Goal: Task Accomplishment & Management: Manage account settings

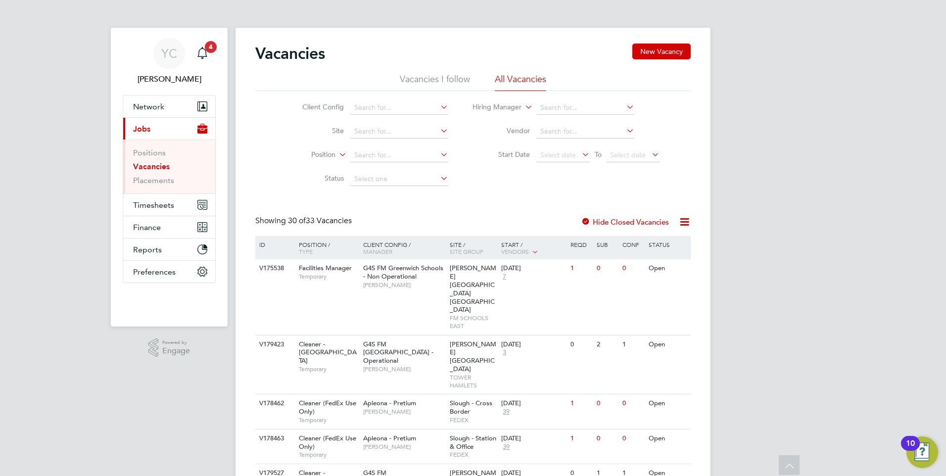
scroll to position [99, 0]
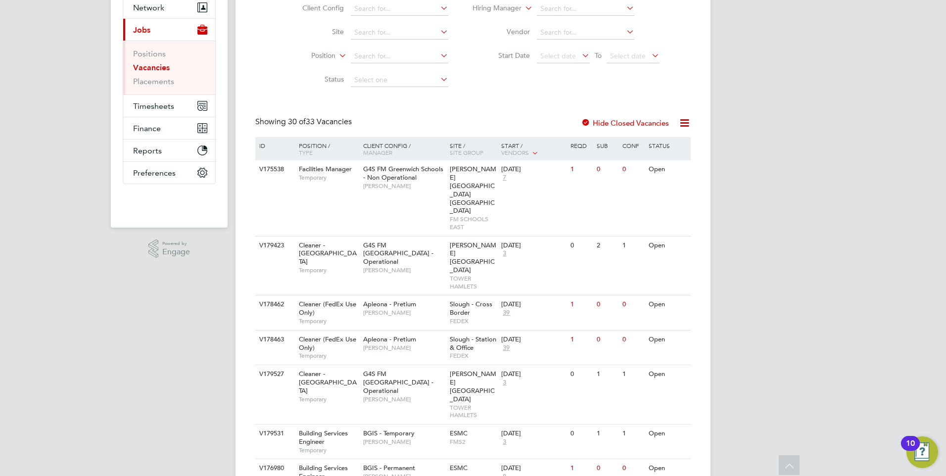
drag, startPoint x: 14, startPoint y: 362, endPoint x: 34, endPoint y: 314, distance: 51.8
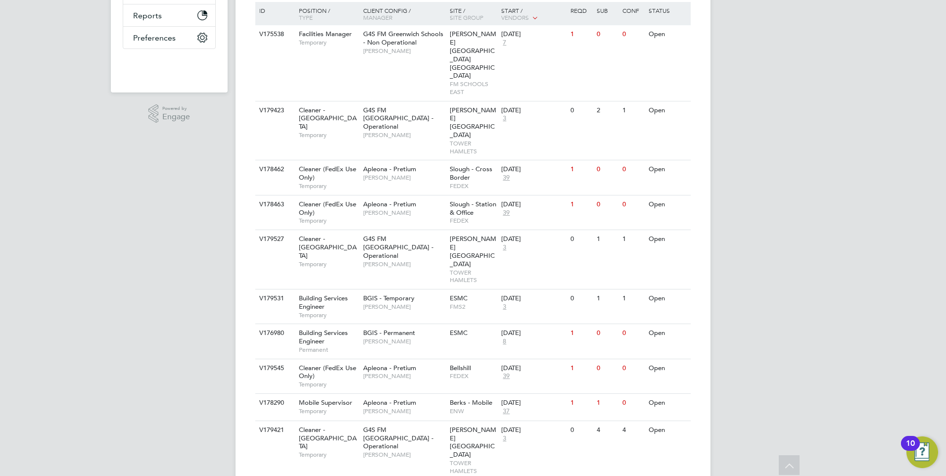
scroll to position [248, 0]
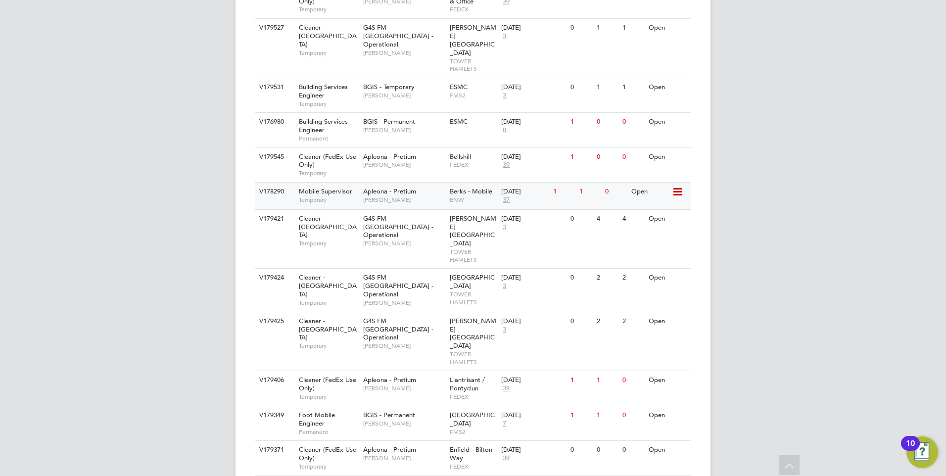
click at [338, 187] on span "Mobile Supervisor" at bounding box center [325, 191] width 53 height 8
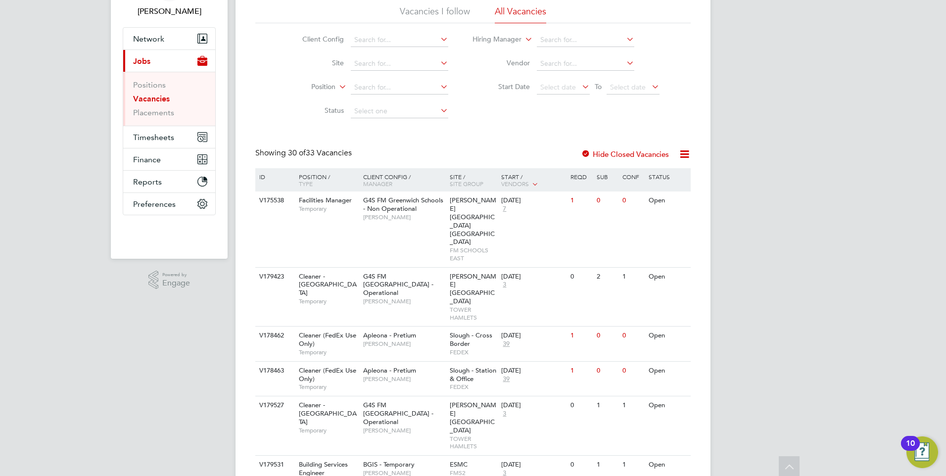
scroll to position [0, 0]
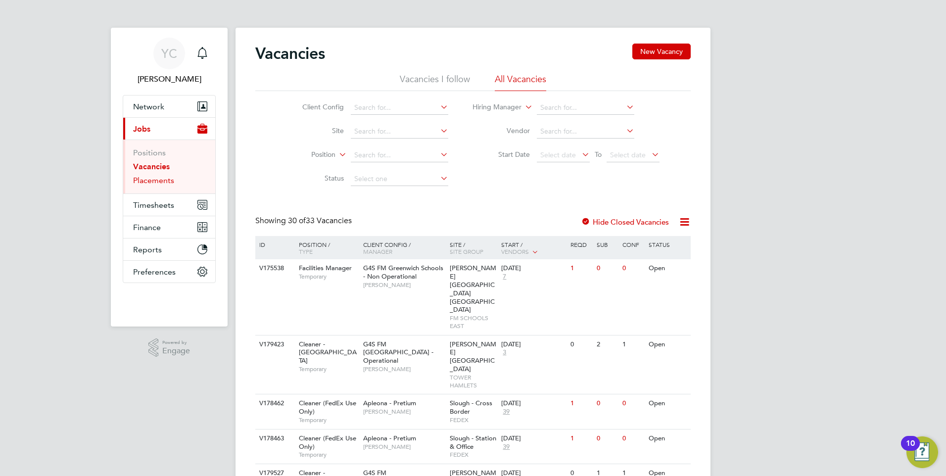
click at [160, 178] on link "Placements" at bounding box center [153, 180] width 41 height 9
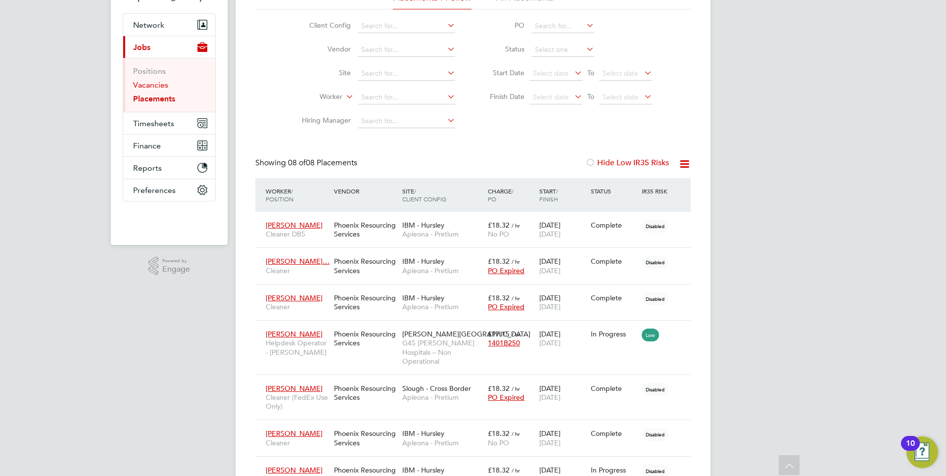
click at [143, 85] on link "Vacancies" at bounding box center [150, 84] width 35 height 9
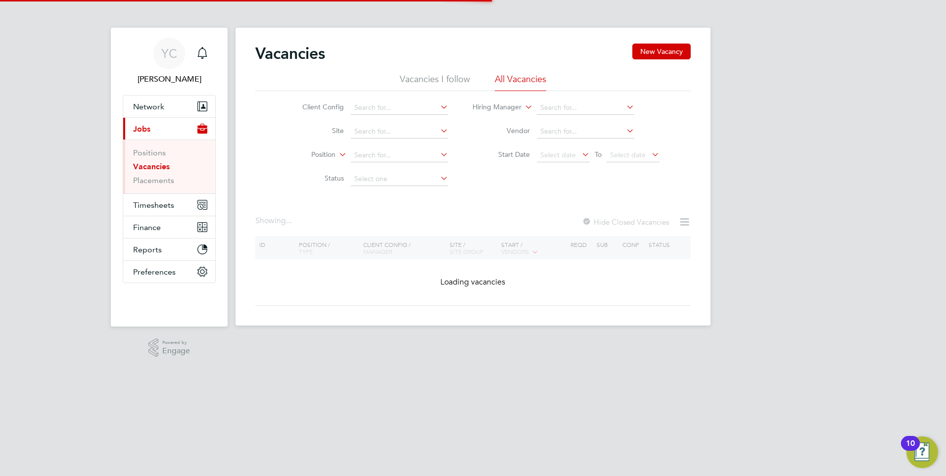
click at [48, 211] on div "YC Yazmin Cole Notifications Applications: Network Team Members Businesses Site…" at bounding box center [473, 171] width 946 height 342
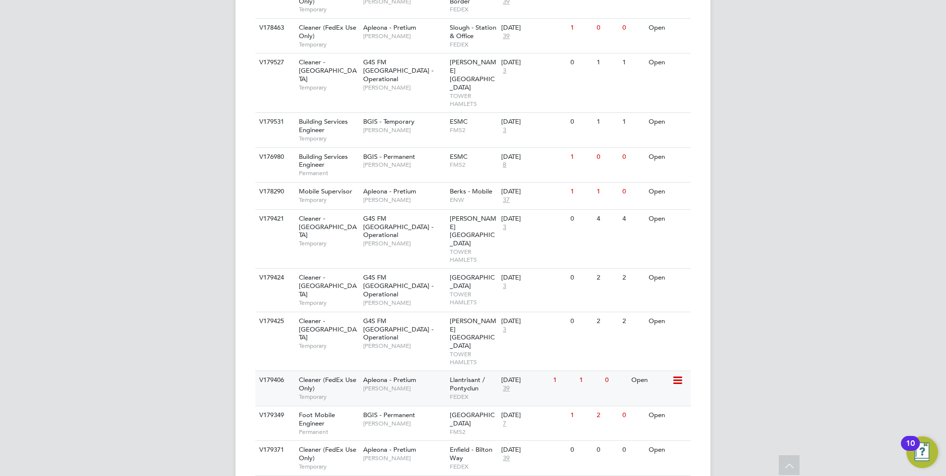
click at [409, 376] on span "Apleona - Pretium" at bounding box center [389, 380] width 53 height 8
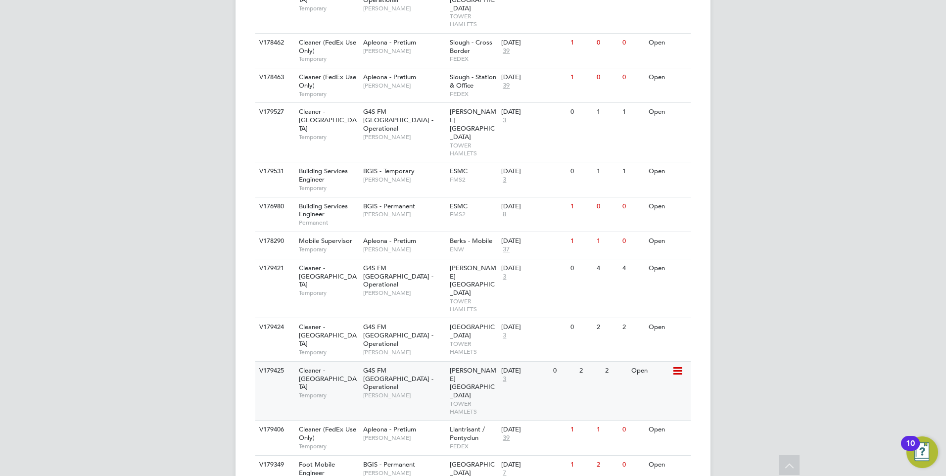
scroll to position [446, 0]
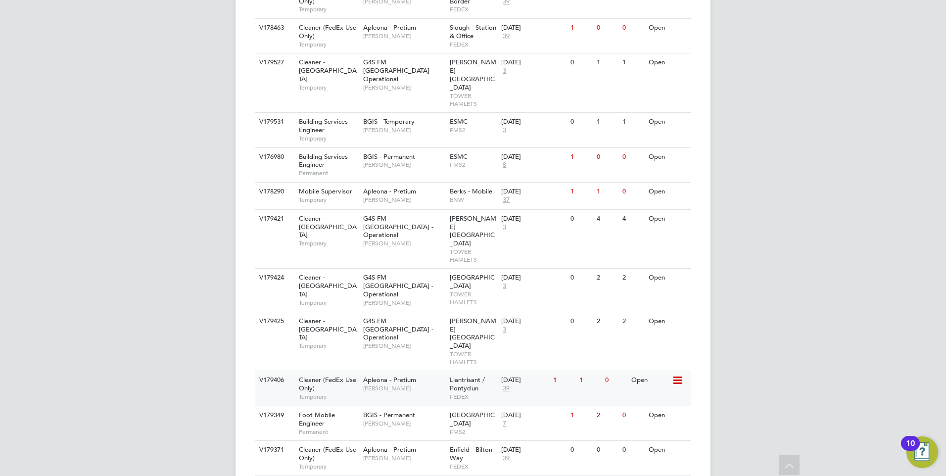
click at [509, 385] on span "39" at bounding box center [506, 389] width 10 height 8
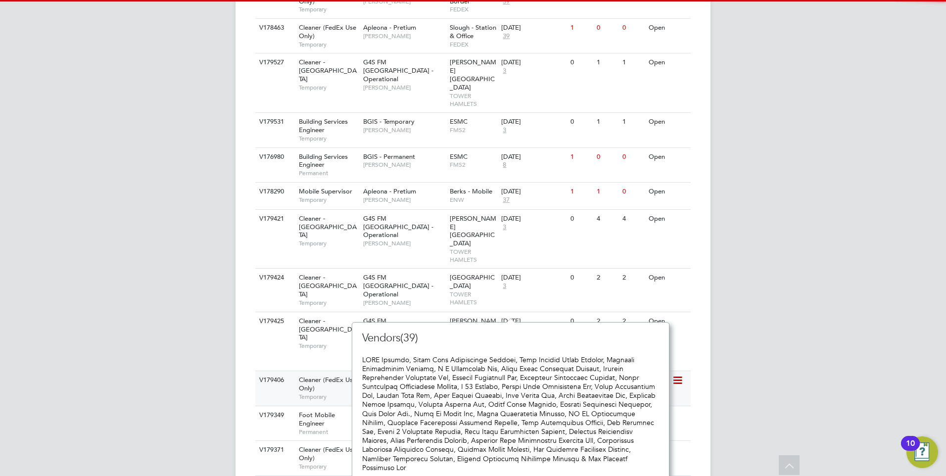
click at [435, 385] on span "Julie Tante" at bounding box center [404, 389] width 82 height 8
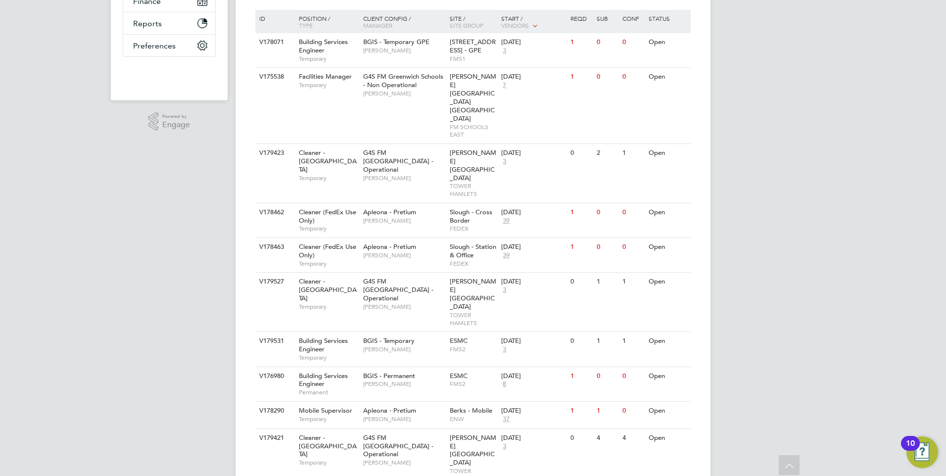
scroll to position [50, 0]
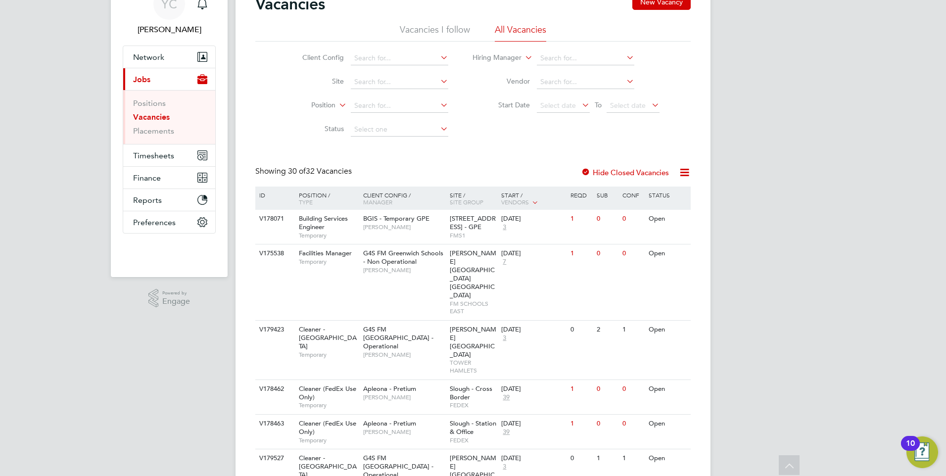
click at [284, 140] on li "Status" at bounding box center [368, 130] width 186 height 24
click at [153, 53] on span "Network" at bounding box center [148, 56] width 31 height 9
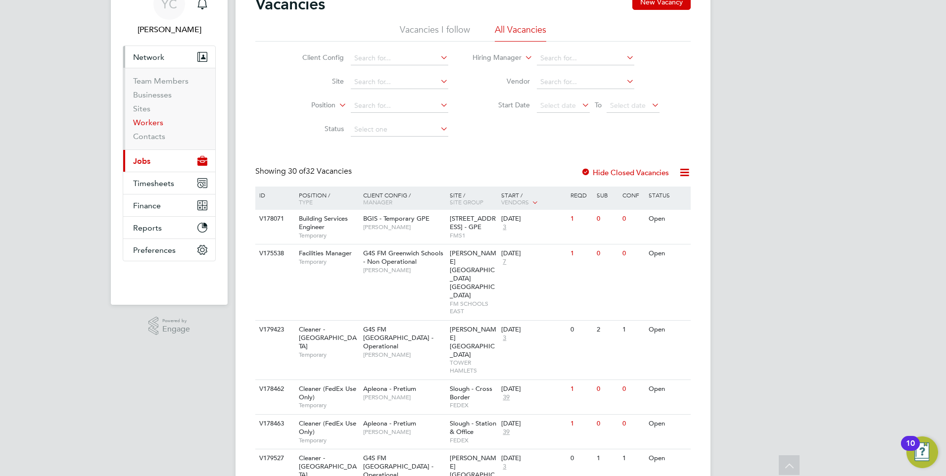
click at [143, 125] on link "Workers" at bounding box center [148, 122] width 30 height 9
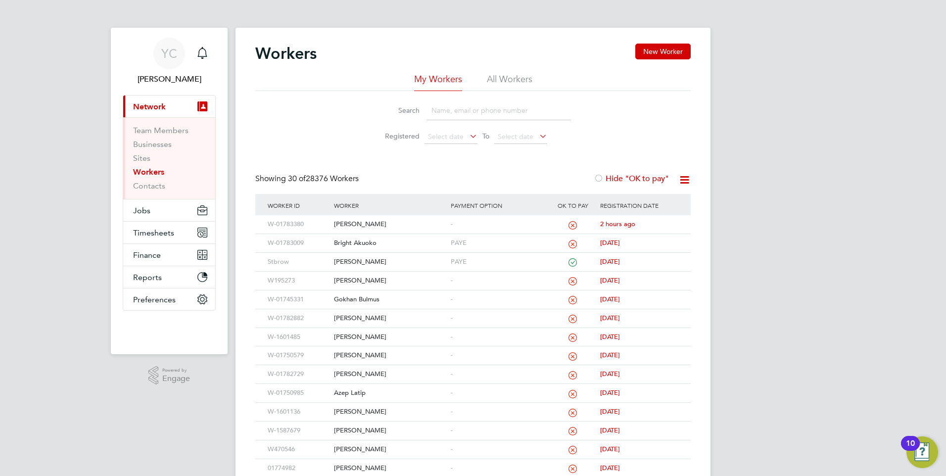
click at [460, 110] on input at bounding box center [499, 110] width 145 height 19
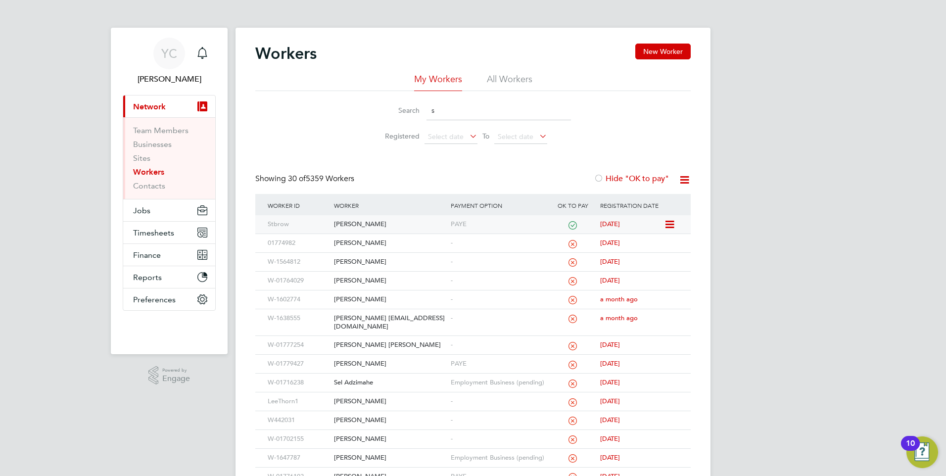
type input "s"
click at [665, 221] on icon at bounding box center [669, 225] width 10 height 12
click at [291, 221] on div "Stbrow" at bounding box center [298, 224] width 66 height 18
click at [673, 225] on icon at bounding box center [669, 225] width 10 height 12
click at [853, 295] on div "YC Yazmin Cole Notifications Applications: Current page: Network Team Members B…" at bounding box center [473, 425] width 946 height 851
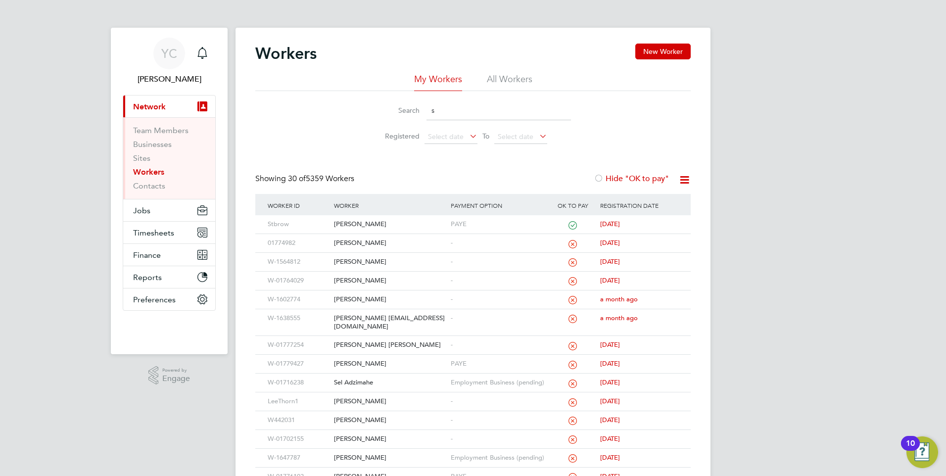
click at [526, 49] on div "Workers New Worker My Workers All Workers Search s Registered Select date To Se…" at bounding box center [473, 432] width 475 height 808
click at [516, 73] on li "All Workers" at bounding box center [510, 82] width 46 height 18
click at [153, 205] on button "Jobs" at bounding box center [169, 210] width 92 height 22
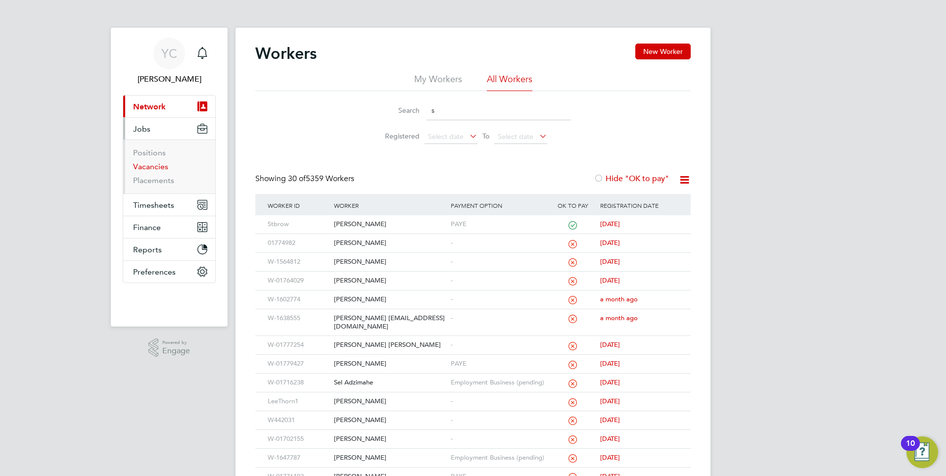
click at [153, 164] on link "Vacancies" at bounding box center [150, 166] width 35 height 9
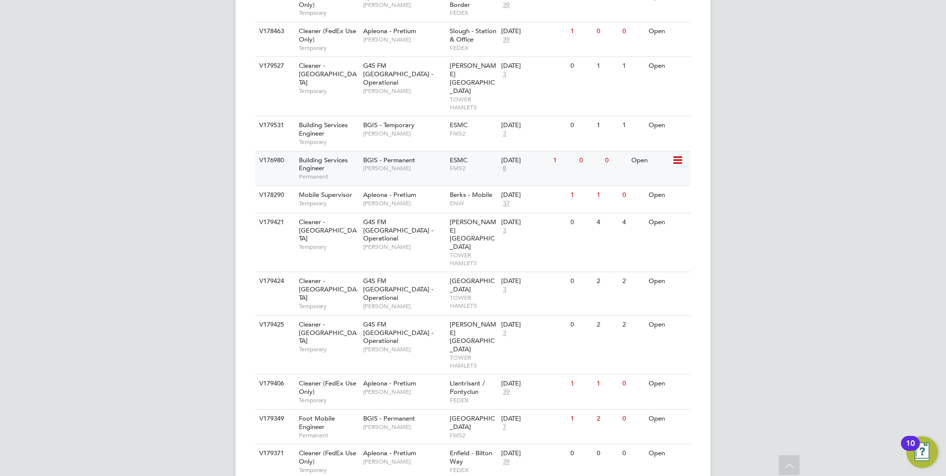
scroll to position [446, 0]
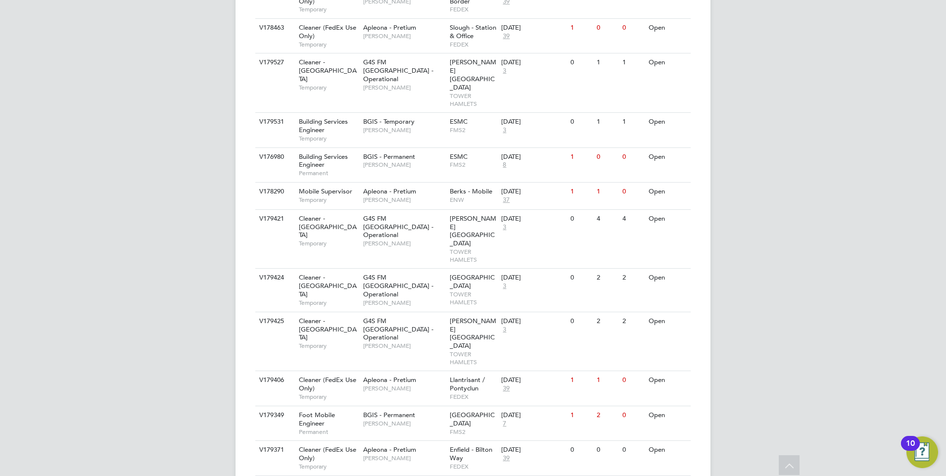
click at [169, 265] on div "YC Yazmin Cole Notifications Applications: Network Team Members Businesses Site…" at bounding box center [473, 341] width 946 height 1574
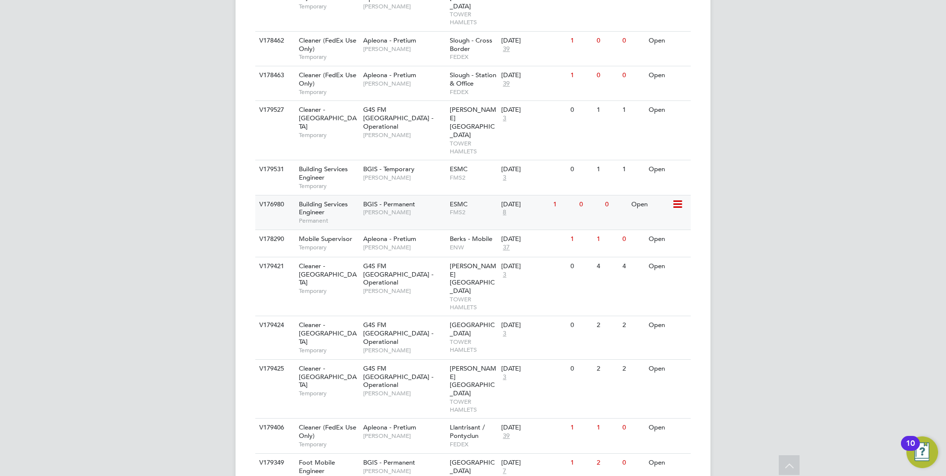
scroll to position [198, 0]
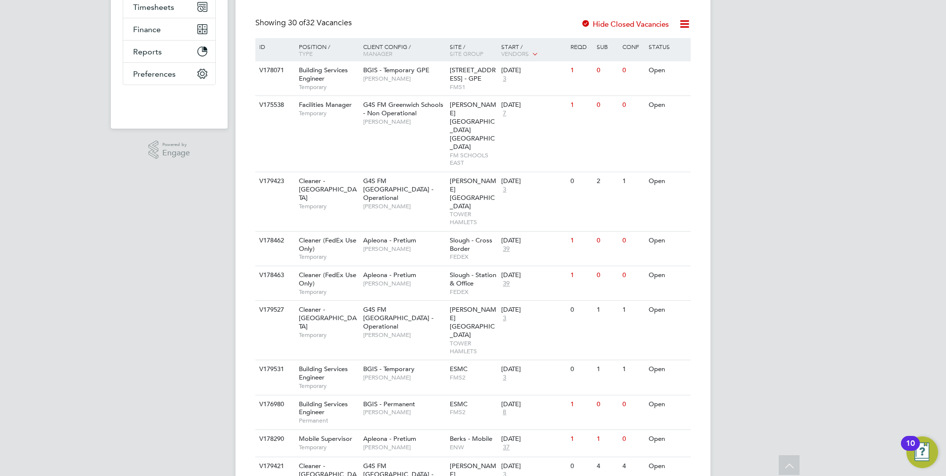
drag, startPoint x: 160, startPoint y: 259, endPoint x: 158, endPoint y: 356, distance: 97.0
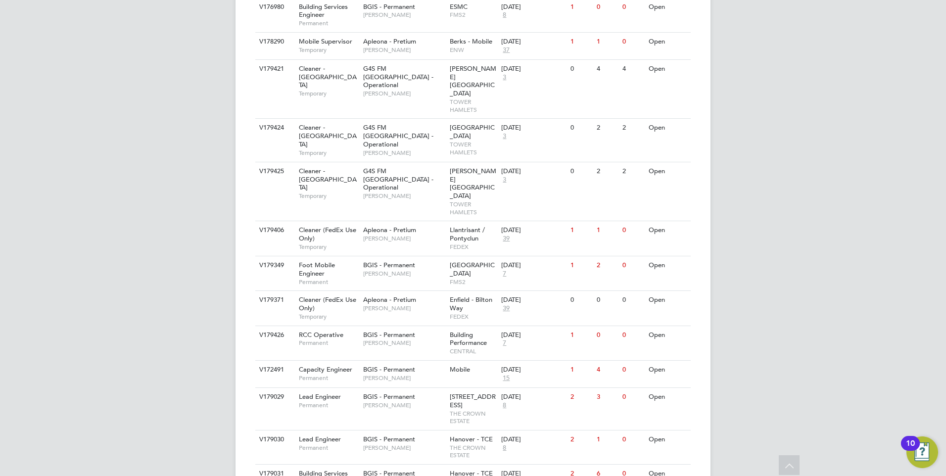
scroll to position [743, 0]
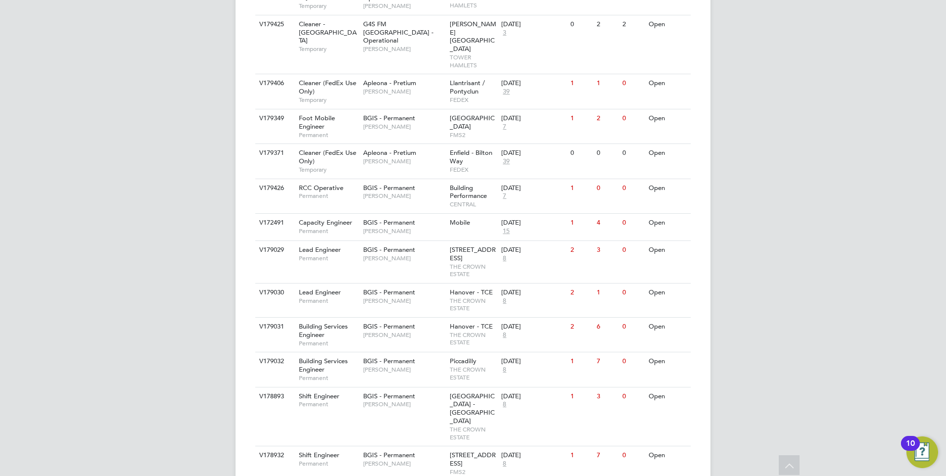
click at [179, 294] on div "YC Yazmin Cole Notifications Applications: Network Team Members Businesses Site…" at bounding box center [473, 44] width 946 height 1574
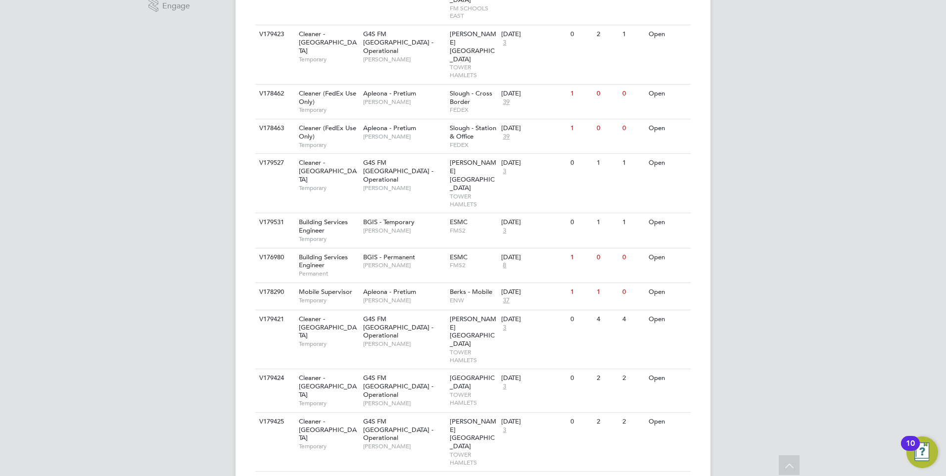
scroll to position [0, 0]
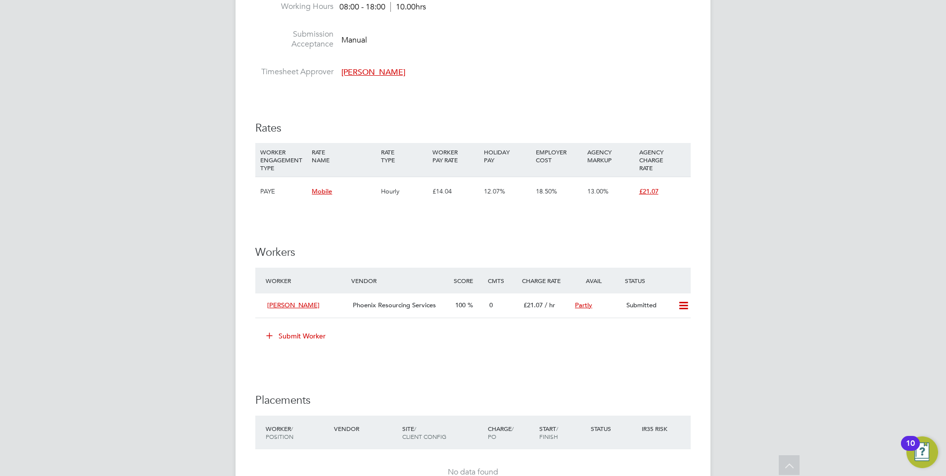
scroll to position [552, 0]
click at [277, 340] on button "Submit Worker" at bounding box center [296, 337] width 74 height 16
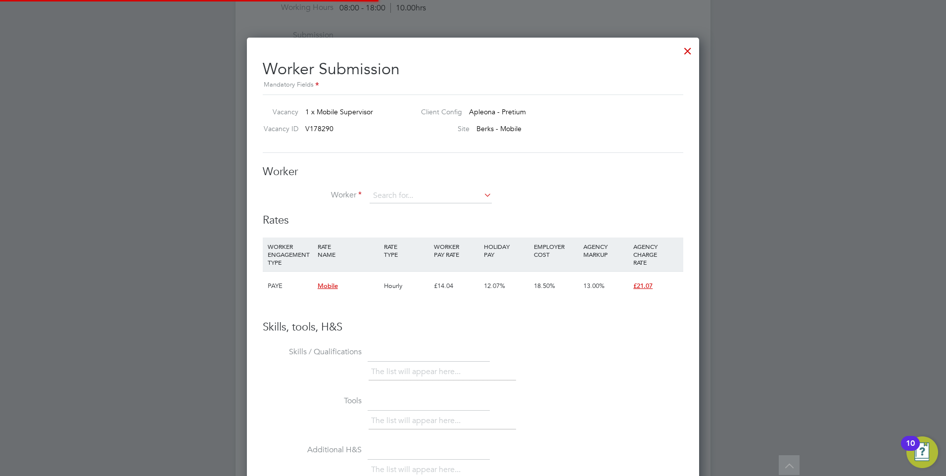
scroll to position [601, 453]
click at [385, 186] on div "Worker Worker Worker Engagement Type" at bounding box center [473, 189] width 421 height 49
click at [390, 200] on input at bounding box center [431, 196] width 122 height 15
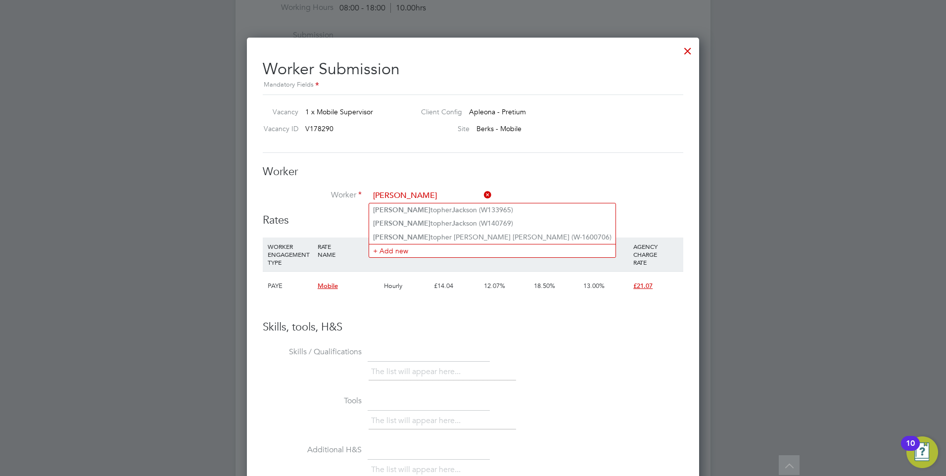
type input "chris jac"
click at [610, 211] on li "Worker chris jac" at bounding box center [473, 201] width 421 height 25
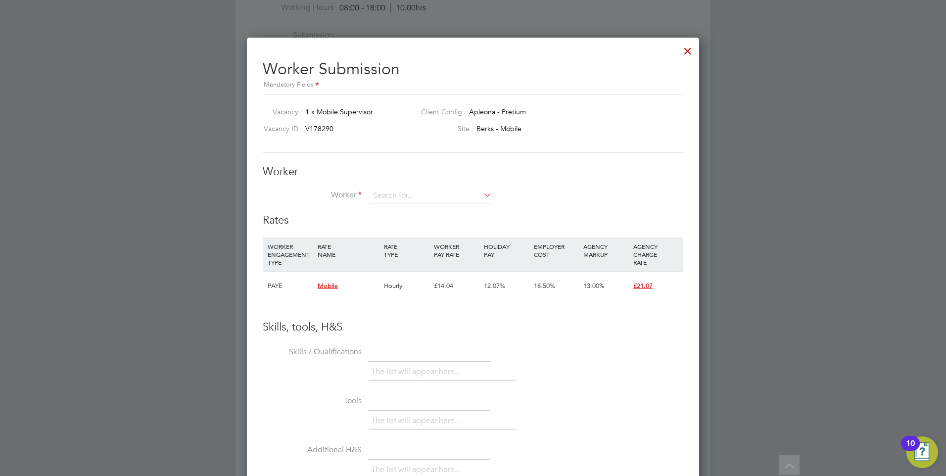
click at [438, 187] on div "Worker Worker Worker Engagement Type" at bounding box center [473, 189] width 421 height 49
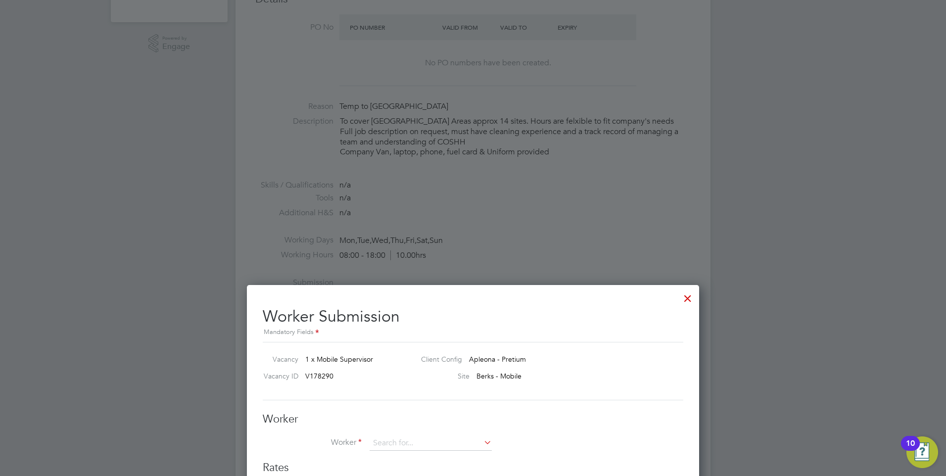
scroll to position [601, 0]
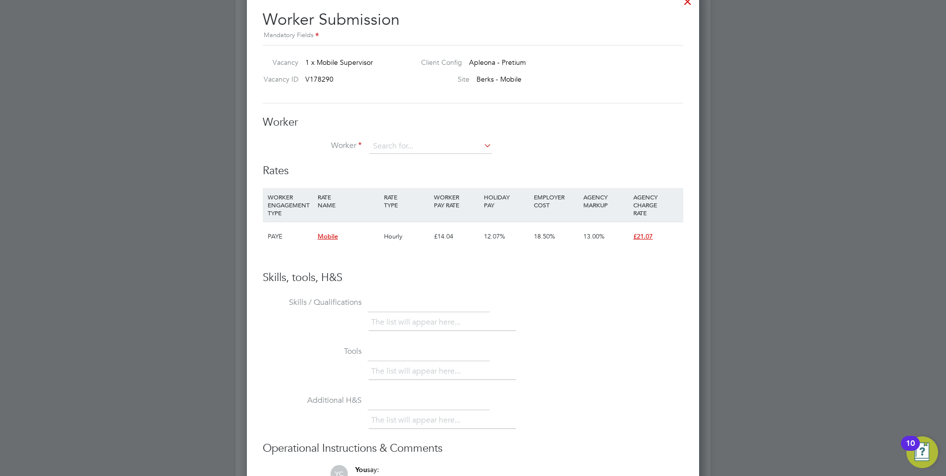
click at [171, 240] on div at bounding box center [473, 238] width 946 height 476
click at [600, 111] on div "Worker Submission Mandatory Fields Vacancy 1 x Mobile Supervisor Client Config …" at bounding box center [473, 285] width 421 height 567
click at [438, 138] on div "Worker Worker Worker Engagement Type" at bounding box center [473, 139] width 421 height 49
click at [440, 146] on input at bounding box center [431, 146] width 122 height 15
drag, startPoint x: 595, startPoint y: 176, endPoint x: 640, endPoint y: 238, distance: 76.5
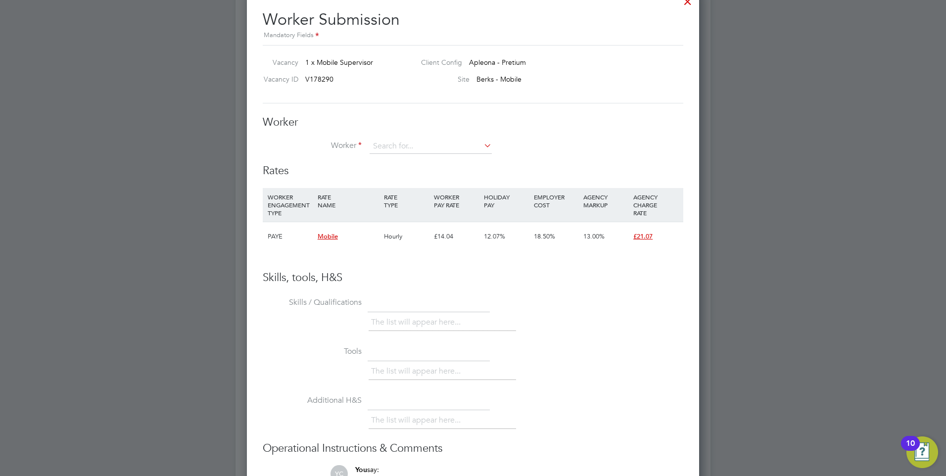
click at [595, 176] on h3 "Rates" at bounding box center [473, 171] width 421 height 14
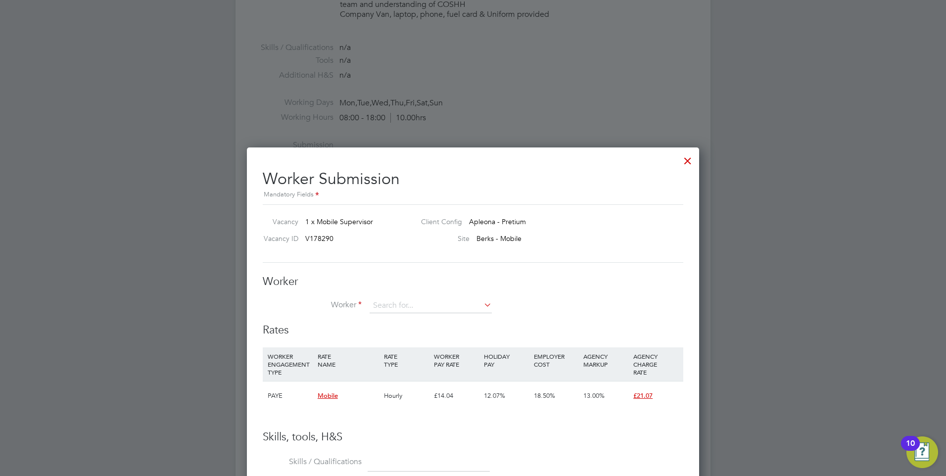
scroll to position [304, 0]
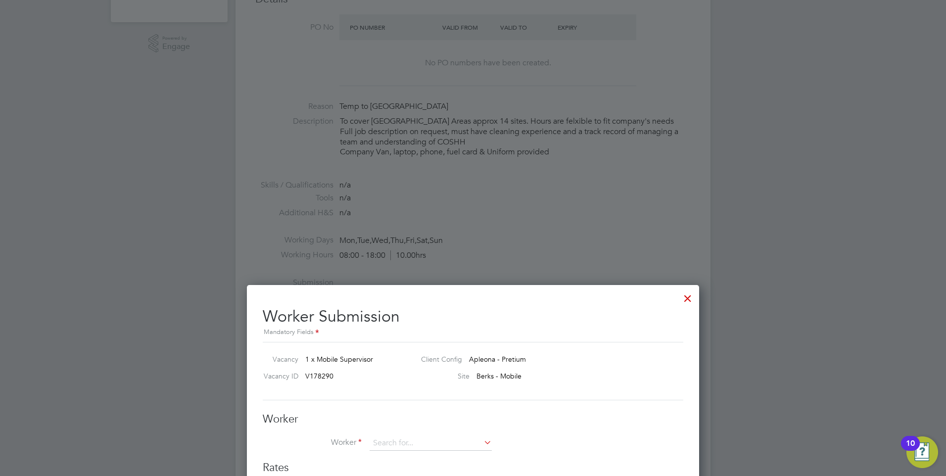
click at [774, 328] on div at bounding box center [473, 238] width 946 height 476
drag, startPoint x: 687, startPoint y: 300, endPoint x: 686, endPoint y: 307, distance: 6.9
click at [686, 296] on div at bounding box center [688, 296] width 18 height 18
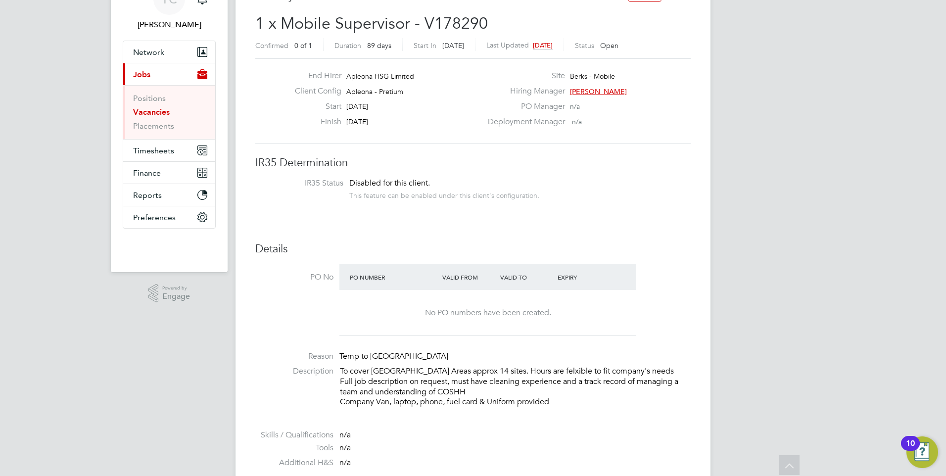
scroll to position [0, 0]
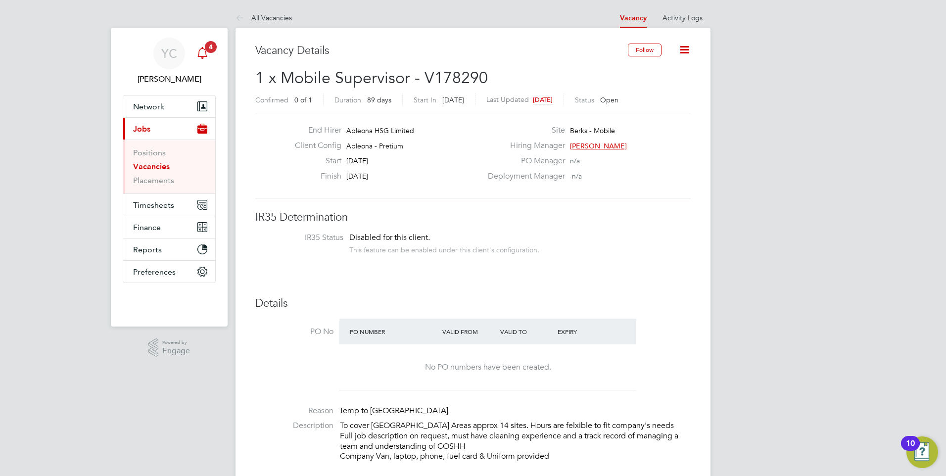
click at [199, 49] on icon "Main navigation" at bounding box center [203, 53] width 12 height 12
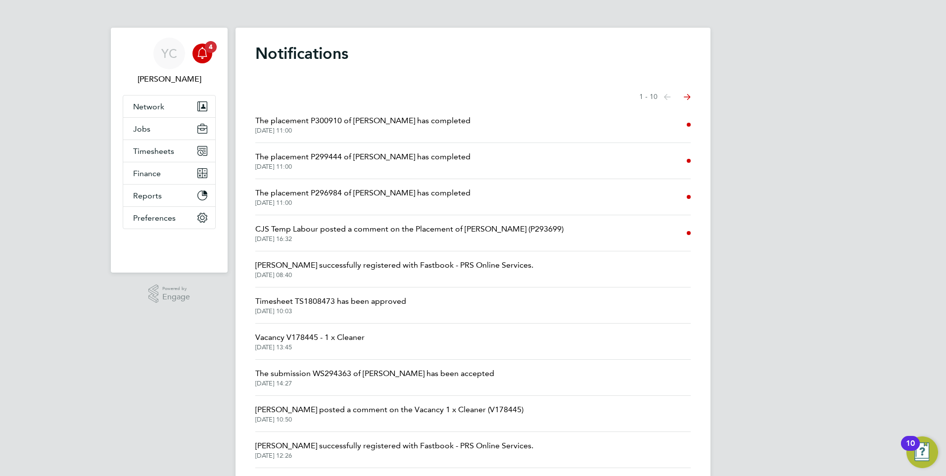
click at [357, 152] on span "The placement P299444 of Harry Bitcliffe has completed" at bounding box center [362, 157] width 215 height 12
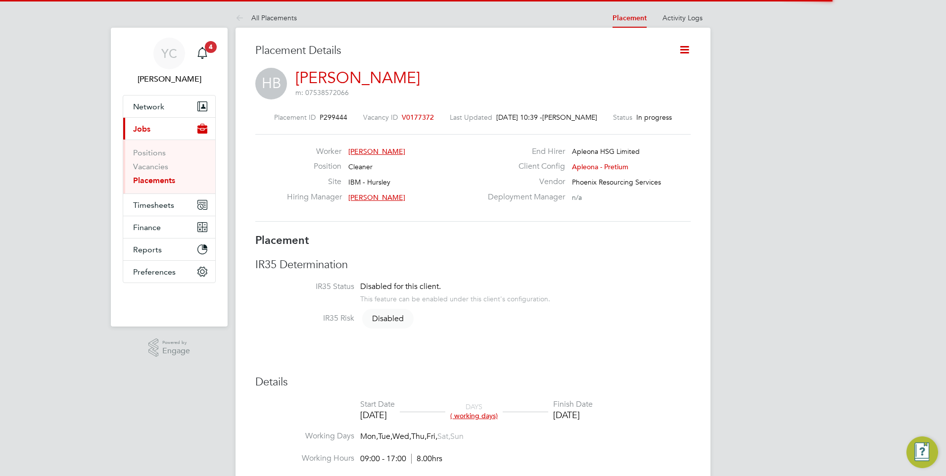
scroll to position [9, 69]
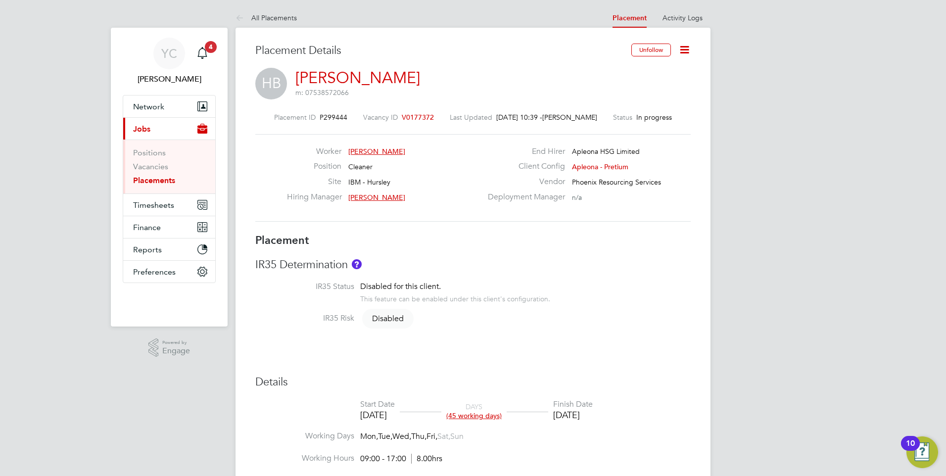
click at [684, 49] on icon at bounding box center [685, 50] width 12 height 12
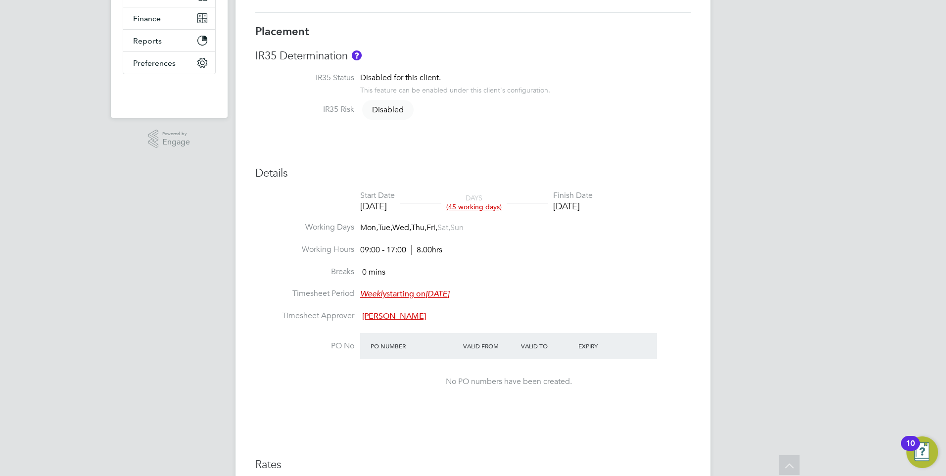
click at [166, 324] on div "YC Yazmin Cole Notifications Applications: Network Team Members Businesses Site…" at bounding box center [473, 356] width 946 height 1131
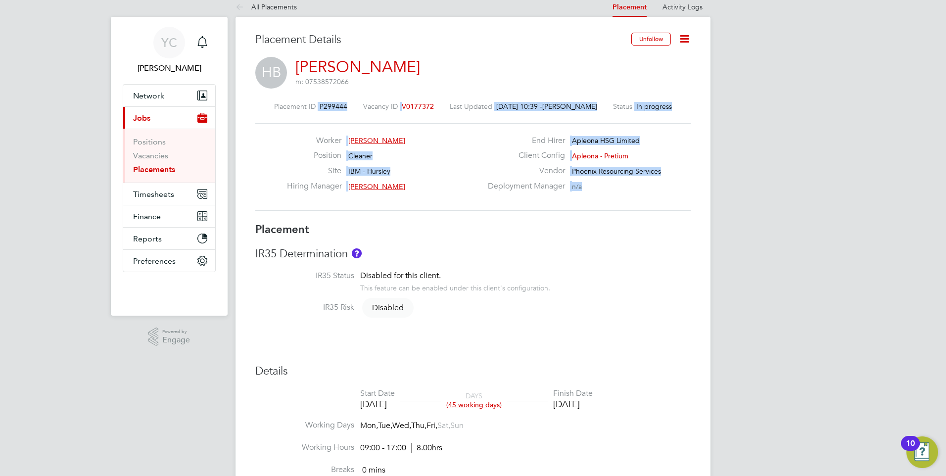
drag, startPoint x: 401, startPoint y: 107, endPoint x: 749, endPoint y: 122, distance: 348.8
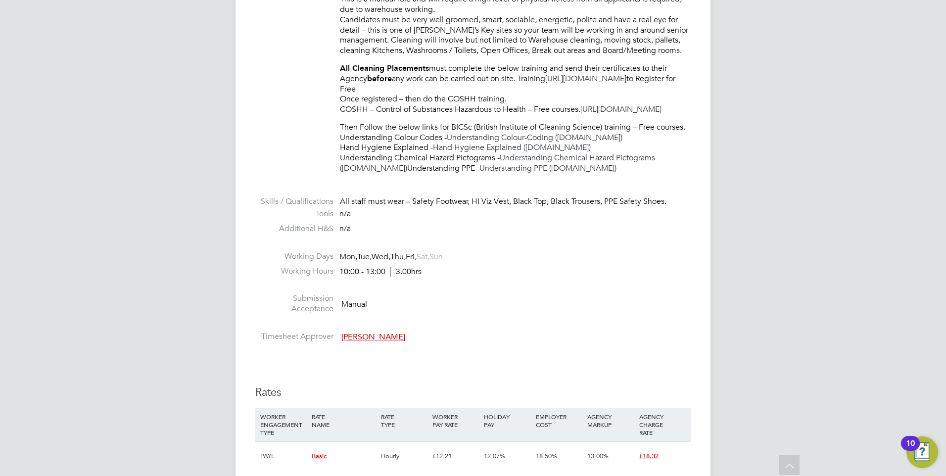
scroll to position [347, 0]
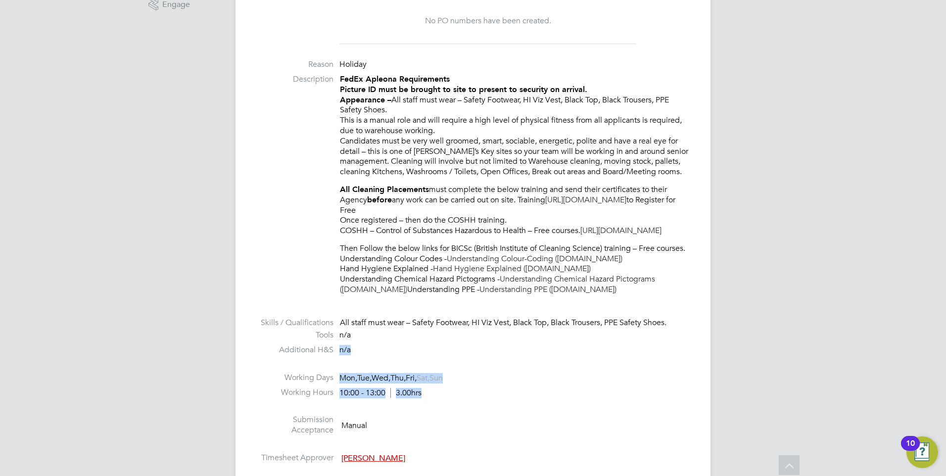
drag, startPoint x: 419, startPoint y: 406, endPoint x: 482, endPoint y: 353, distance: 82.2
click at [480, 352] on ul "PO No PO Number Valid From Valid To Expiry No PO numbers have been created. Rea…" at bounding box center [473, 220] width 436 height 496
click at [484, 345] on li "Tools n/a" at bounding box center [473, 337] width 436 height 15
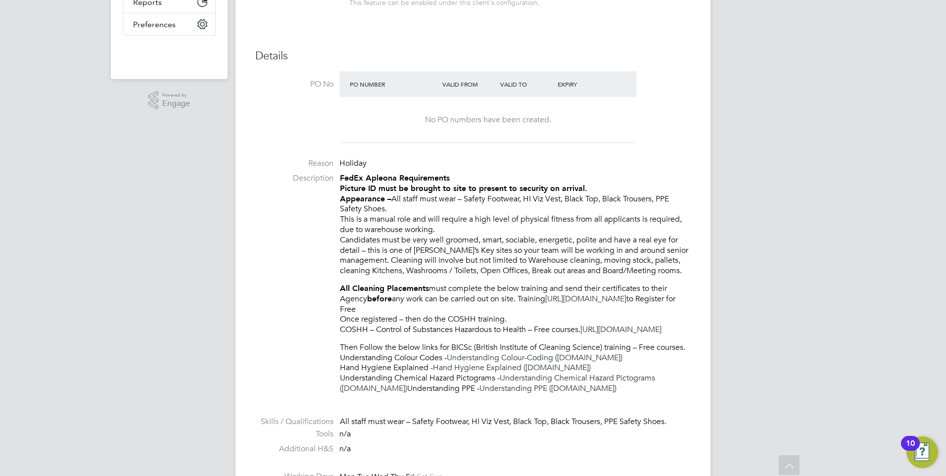
scroll to position [0, 0]
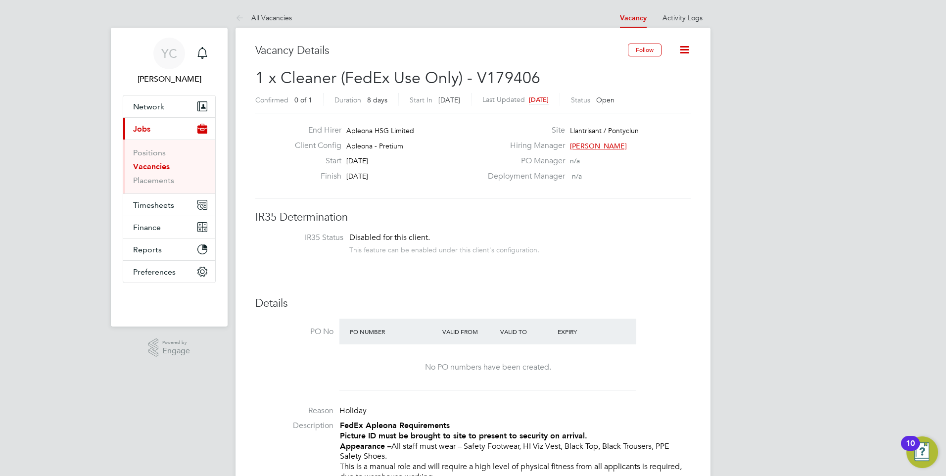
click at [688, 50] on icon at bounding box center [685, 50] width 12 height 12
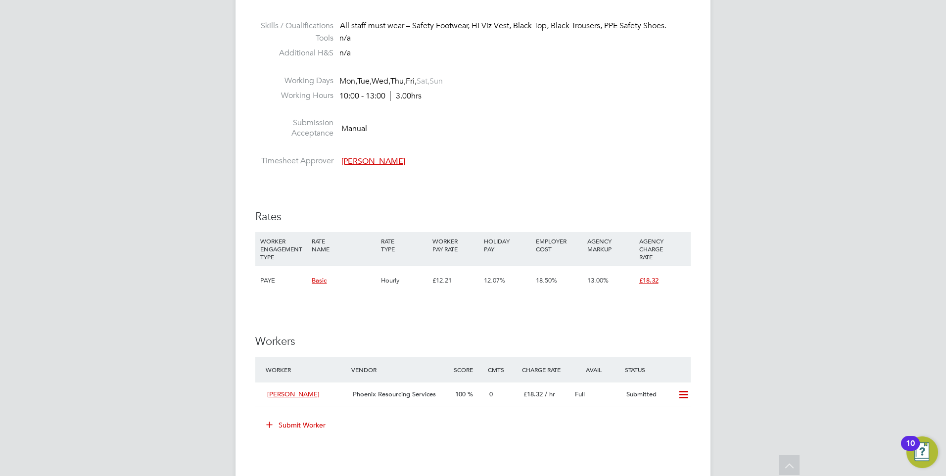
click at [125, 276] on div "YC Yazmin Cole Notifications Applications: Network Team Members Businesses Site…" at bounding box center [473, 101] width 946 height 1490
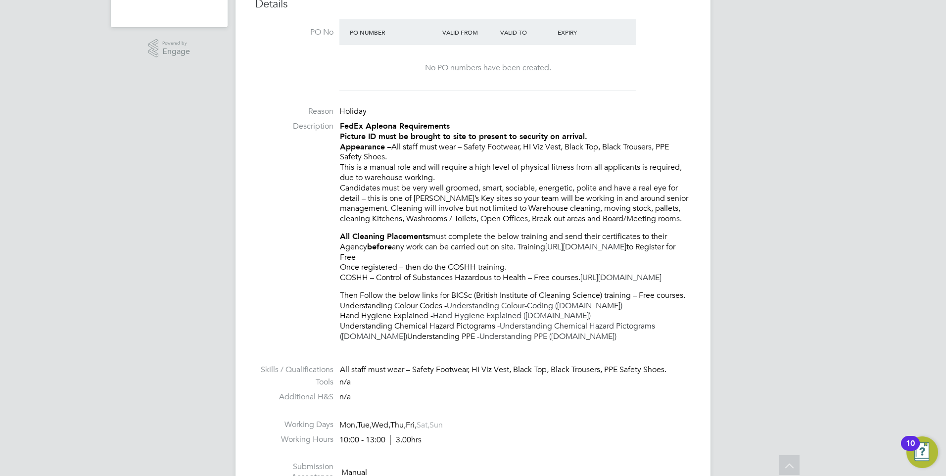
scroll to position [297, 0]
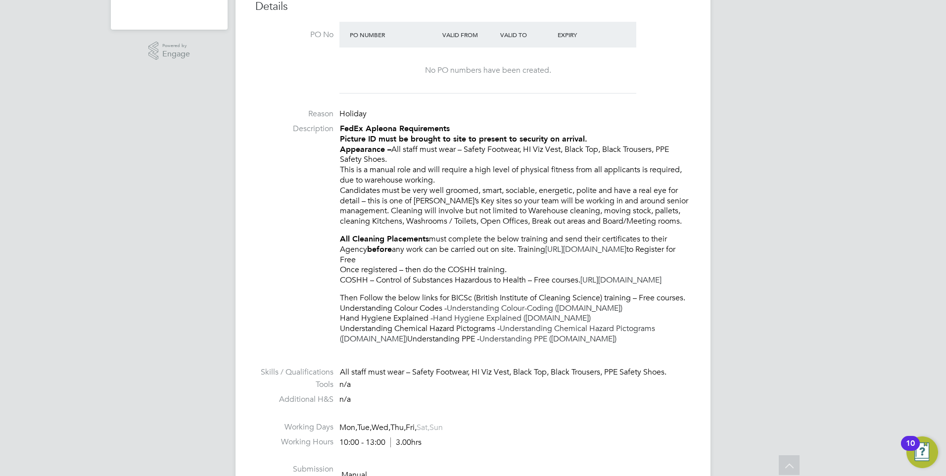
click at [623, 318] on p "Then Follow the below links for BICSc (British Institute of Cleaning Science) t…" at bounding box center [515, 318] width 351 height 51
click at [624, 330] on p "Then Follow the below links for BICSc (British Institute of Cleaning Science) t…" at bounding box center [515, 318] width 351 height 51
click at [794, 342] on div "YC Yazmin Cole Notifications Applications: Network Team Members Businesses Site…" at bounding box center [473, 448] width 946 height 1490
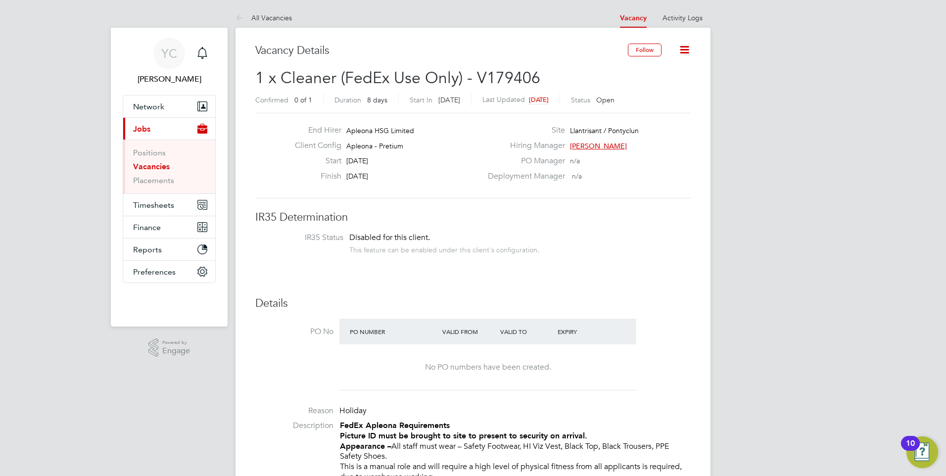
drag, startPoint x: 350, startPoint y: 159, endPoint x: 418, endPoint y: 162, distance: 68.4
click at [418, 162] on div "Start [DATE]" at bounding box center [384, 163] width 195 height 15
drag, startPoint x: 418, startPoint y: 162, endPoint x: 471, endPoint y: 201, distance: 65.5
click at [417, 165] on div "Start [DATE]" at bounding box center [384, 163] width 195 height 15
click at [150, 208] on span "Timesheets" at bounding box center [153, 204] width 41 height 9
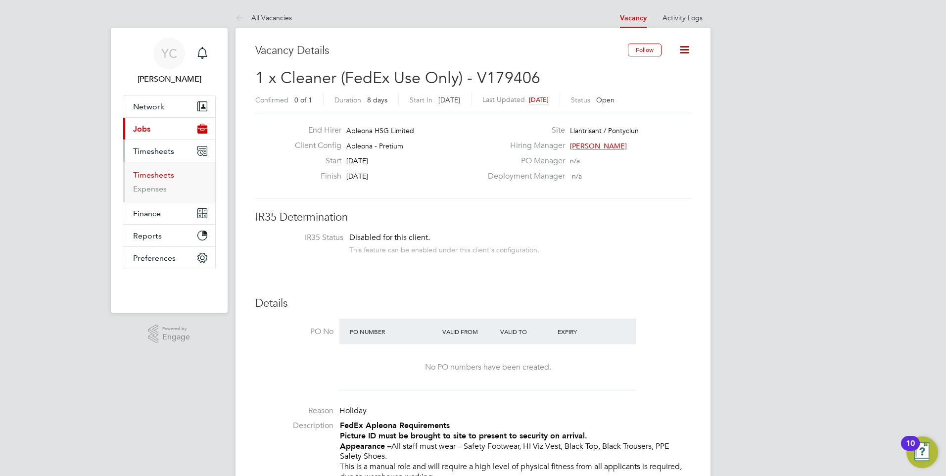
click at [147, 174] on link "Timesheets" at bounding box center [153, 174] width 41 height 9
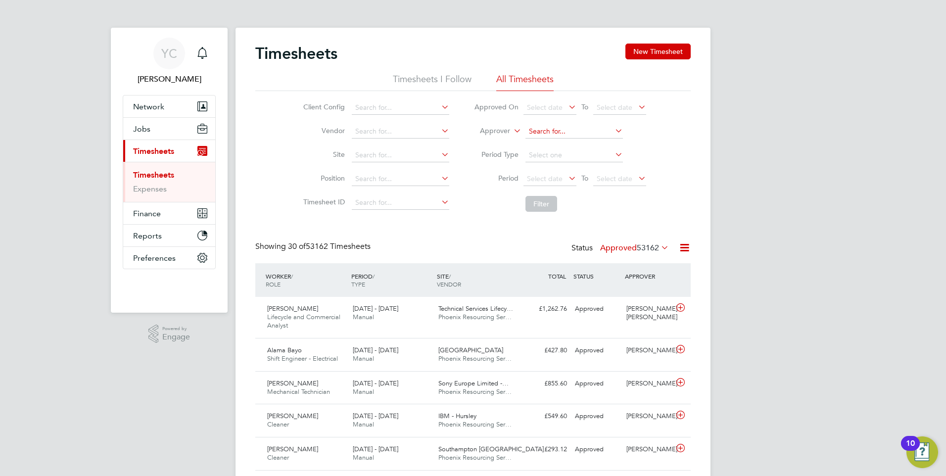
scroll to position [25, 86]
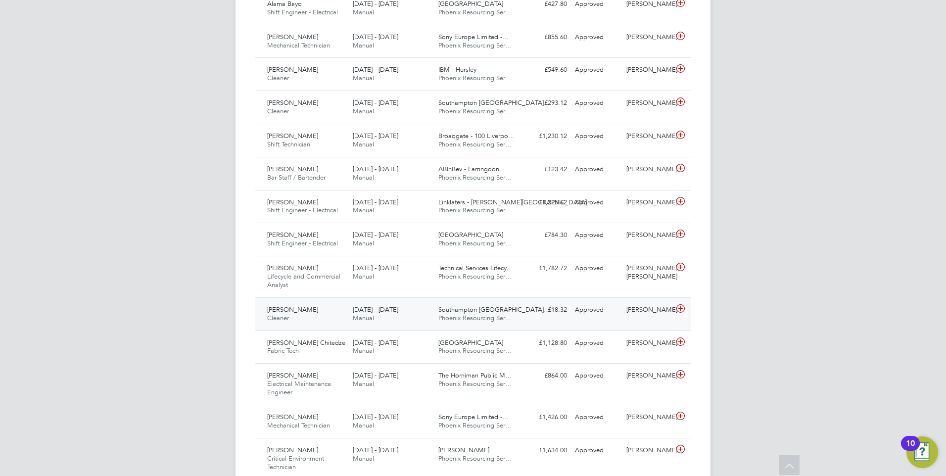
drag, startPoint x: 344, startPoint y: 314, endPoint x: 294, endPoint y: 316, distance: 49.5
click at [294, 316] on div "[PERSON_NAME] Cleaner [DATE] - [DATE]" at bounding box center [306, 314] width 86 height 25
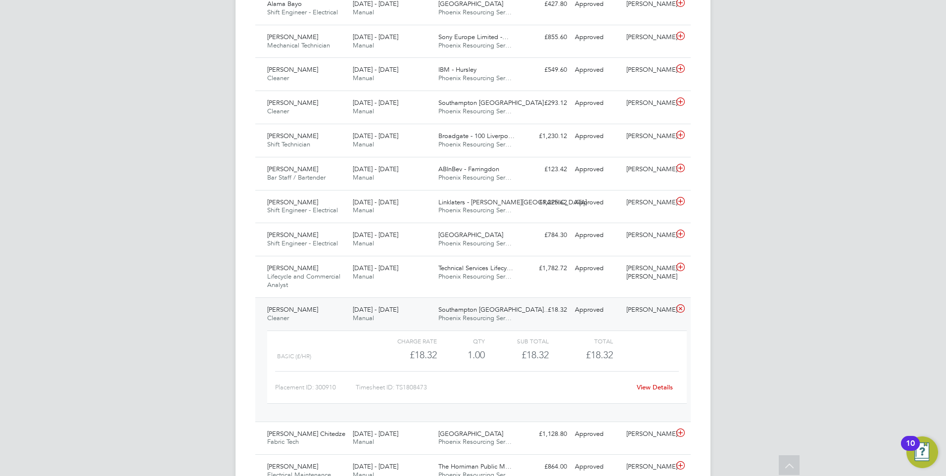
click at [652, 385] on link "View Details" at bounding box center [655, 387] width 36 height 8
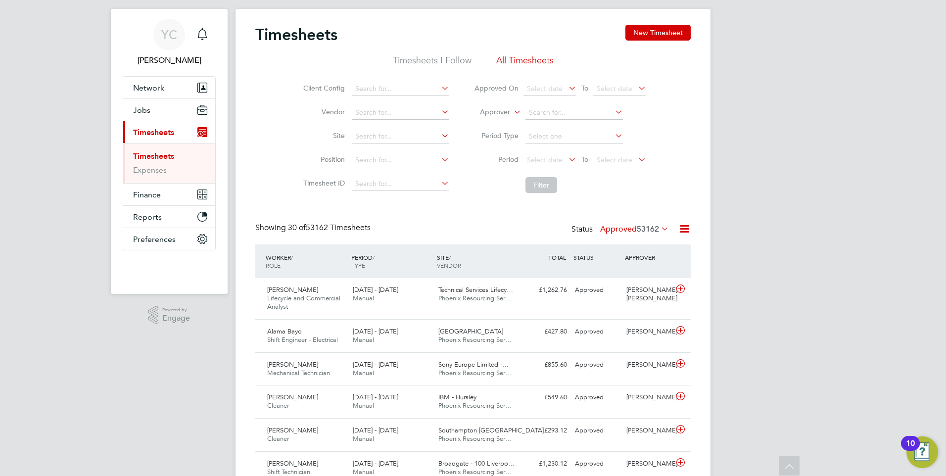
scroll to position [0, 0]
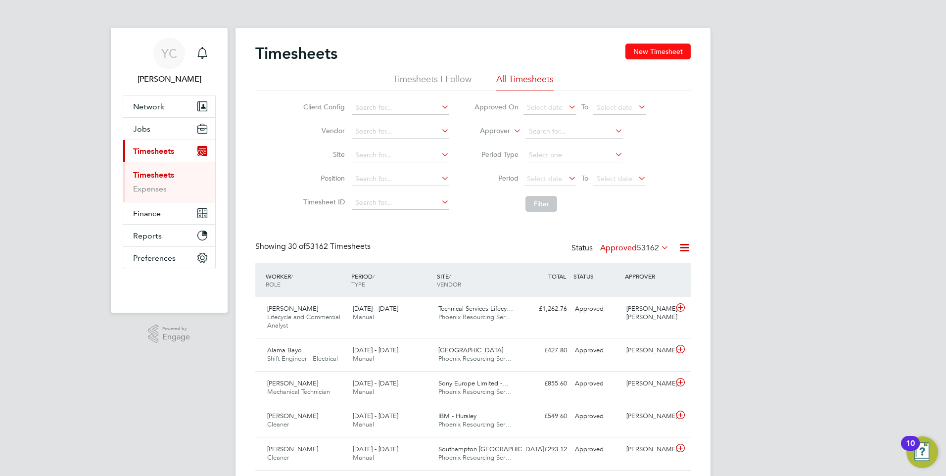
click at [652, 50] on button "New Timesheet" at bounding box center [658, 52] width 65 height 16
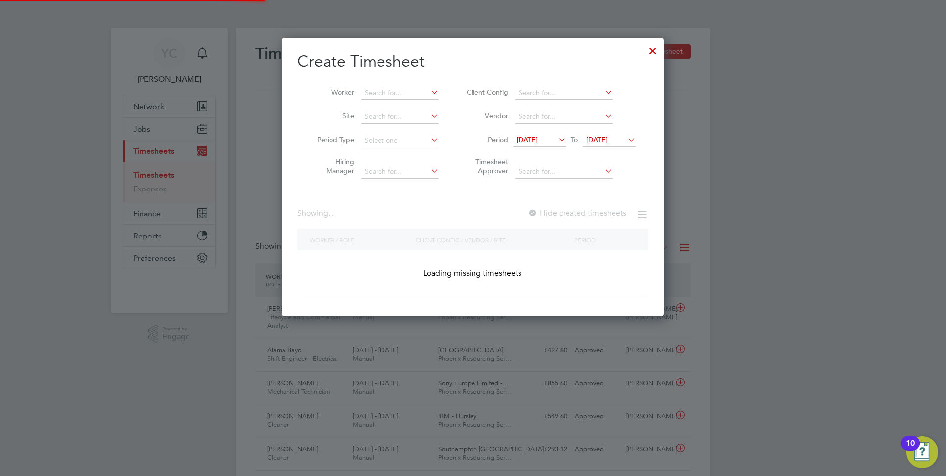
scroll to position [1050, 383]
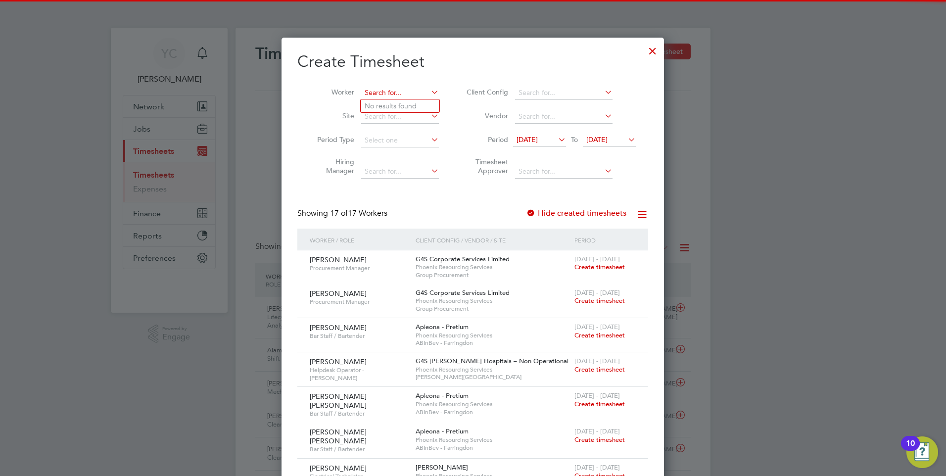
click at [389, 88] on input at bounding box center [400, 93] width 78 height 14
type input "d"
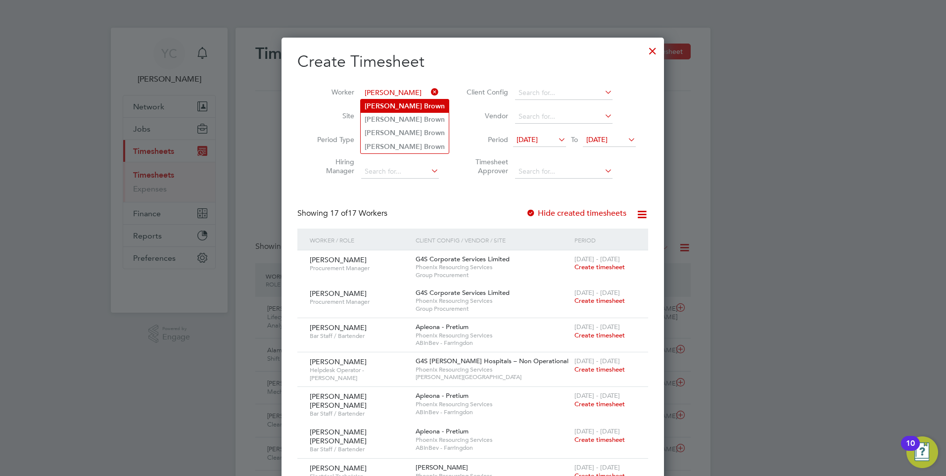
click at [417, 107] on li "Stephen Brown" at bounding box center [405, 105] width 88 height 13
type input "[PERSON_NAME]"
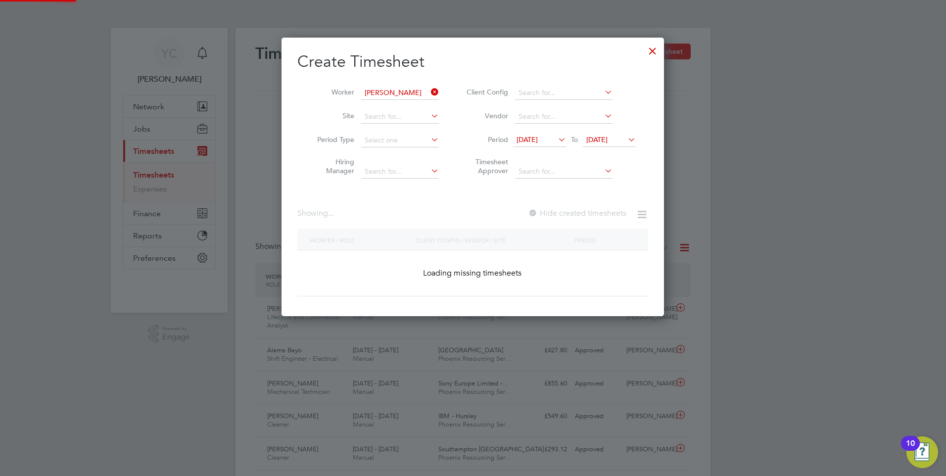
scroll to position [279, 383]
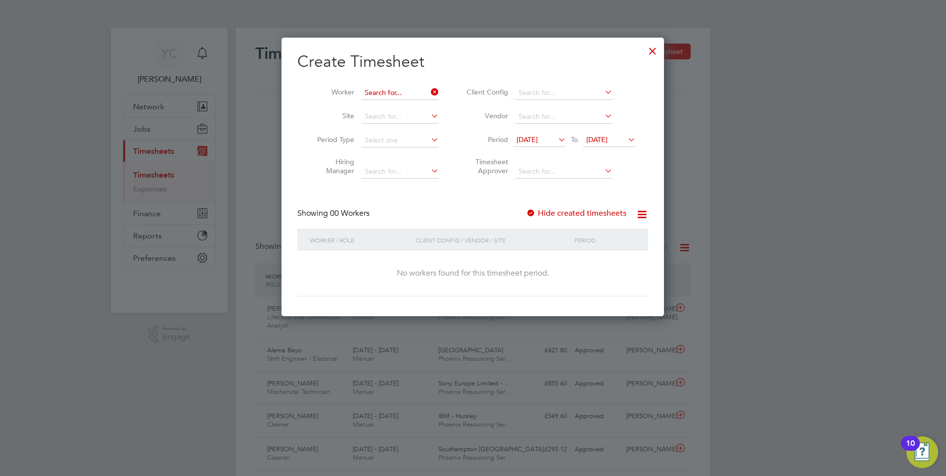
click at [426, 86] on input at bounding box center [400, 93] width 78 height 14
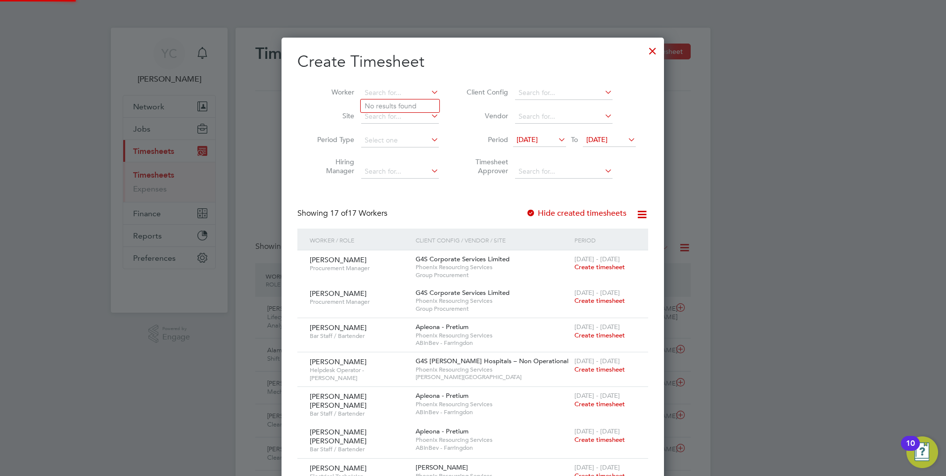
scroll to position [1050, 383]
click at [424, 119] on b "Brown" at bounding box center [434, 119] width 21 height 8
type input "[PERSON_NAME]"
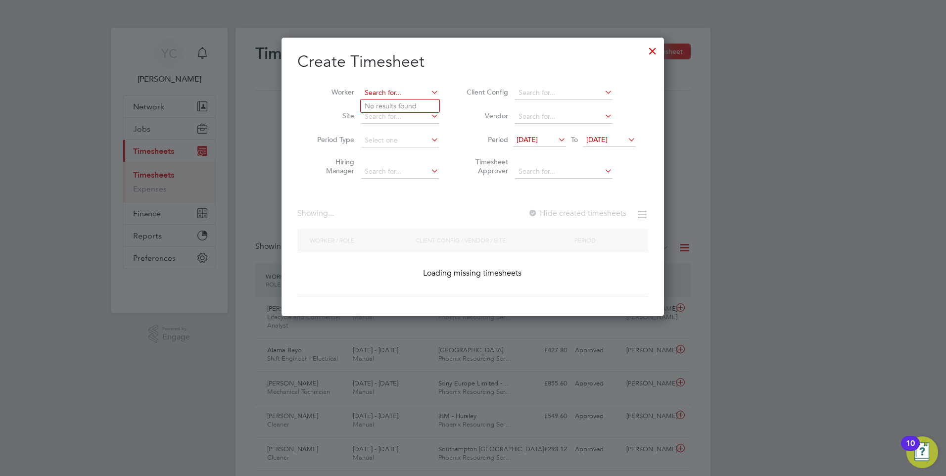
scroll to position [279, 383]
click at [409, 92] on input at bounding box center [400, 93] width 78 height 14
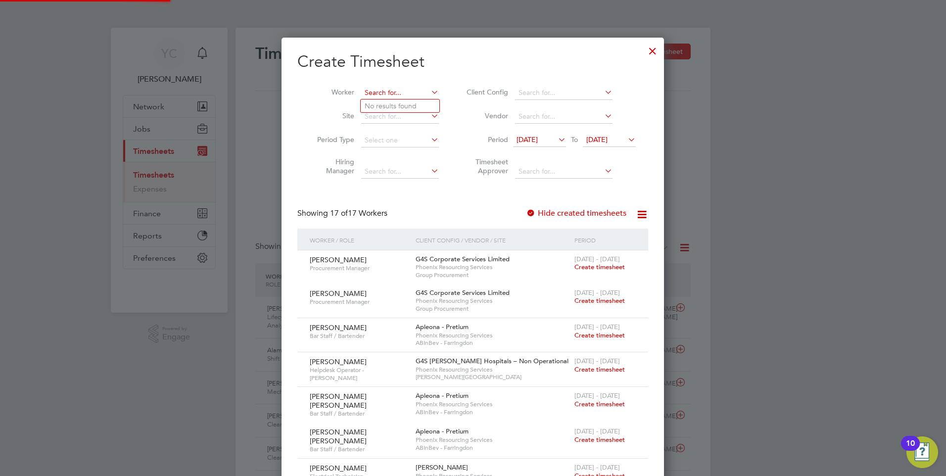
scroll to position [1050, 383]
click at [319, 120] on label "Site" at bounding box center [332, 115] width 45 height 9
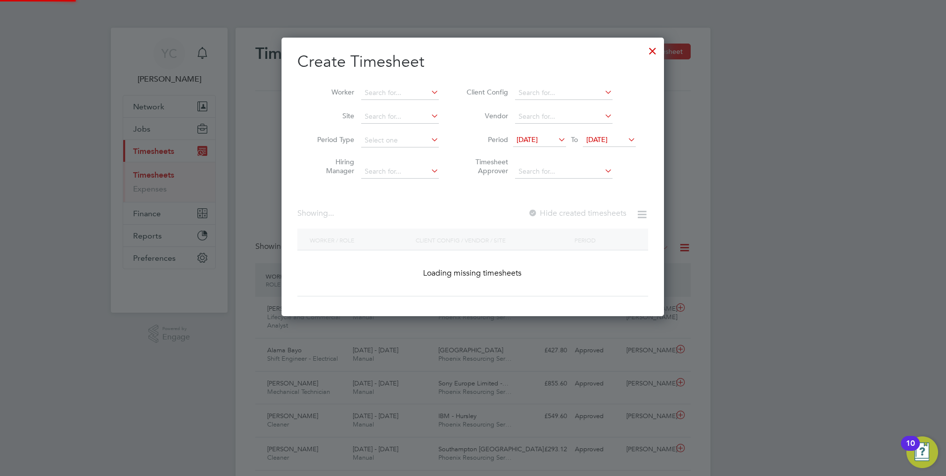
click at [446, 107] on li "Site" at bounding box center [375, 117] width 154 height 24
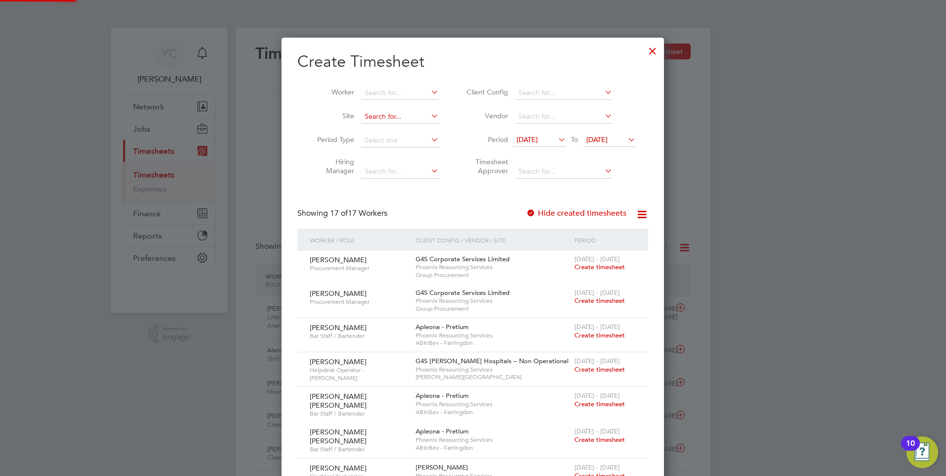
scroll to position [1050, 383]
click at [425, 117] on input at bounding box center [400, 117] width 78 height 14
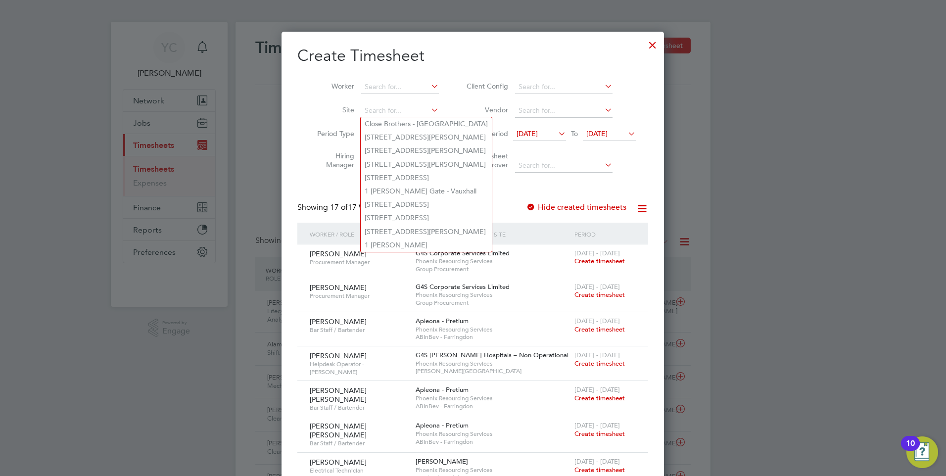
scroll to position [0, 0]
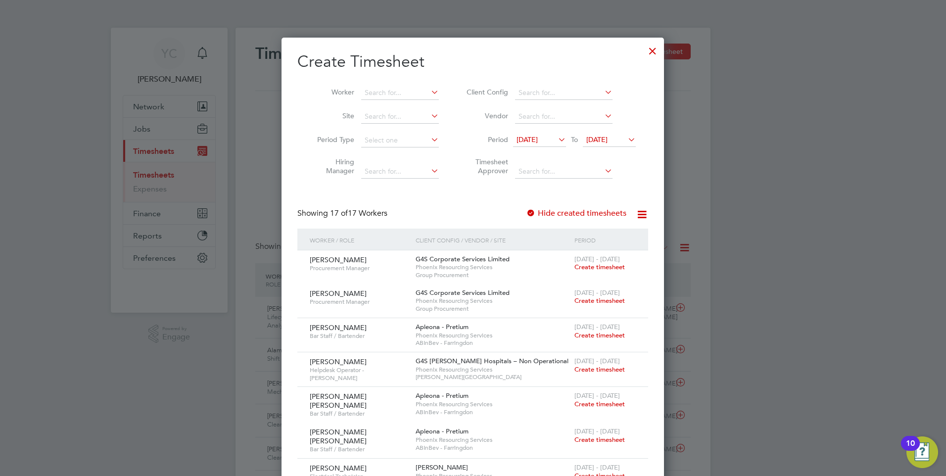
click at [468, 181] on li "Timesheet Approver" at bounding box center [549, 167] width 197 height 31
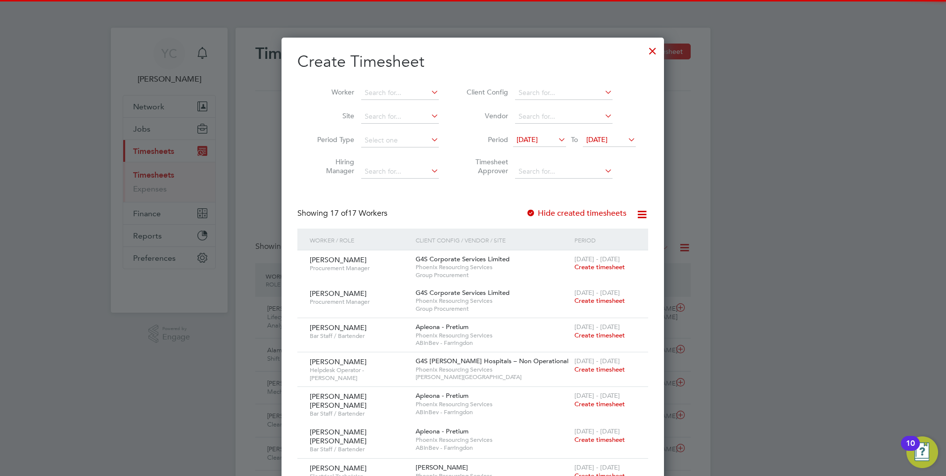
click at [352, 166] on label "Hiring Manager" at bounding box center [332, 166] width 45 height 18
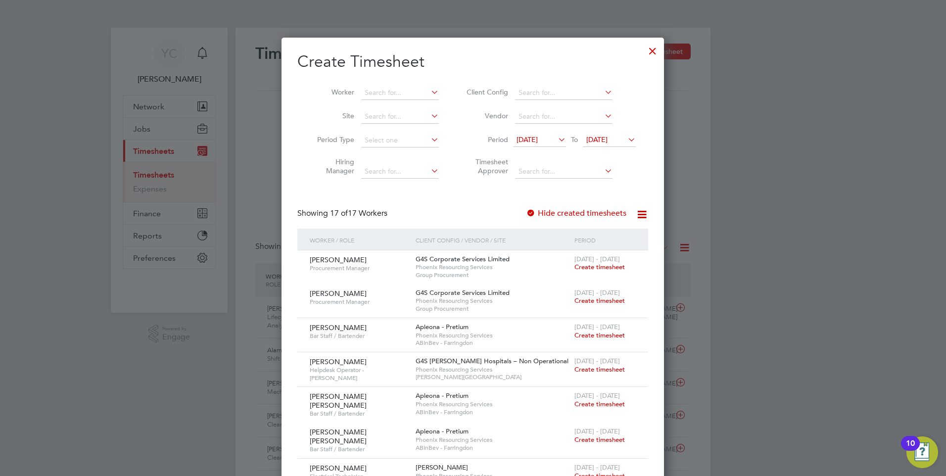
click at [556, 139] on icon at bounding box center [556, 140] width 0 height 14
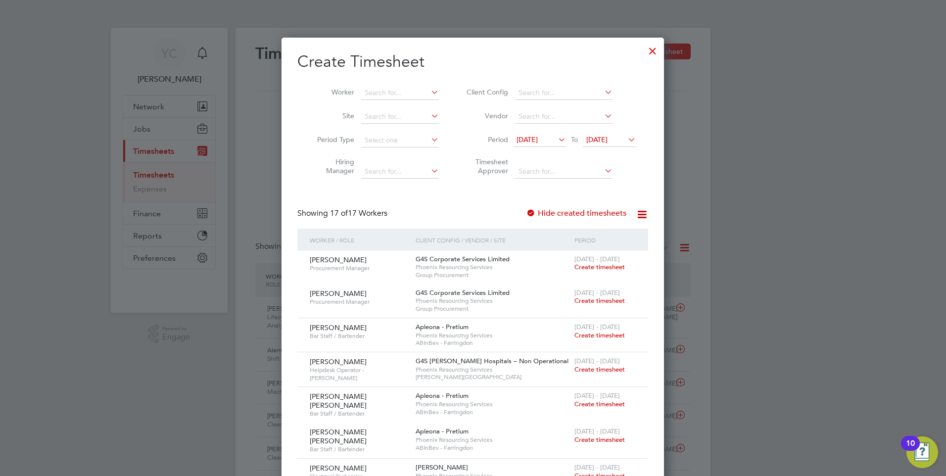
click at [556, 137] on icon at bounding box center [556, 140] width 0 height 14
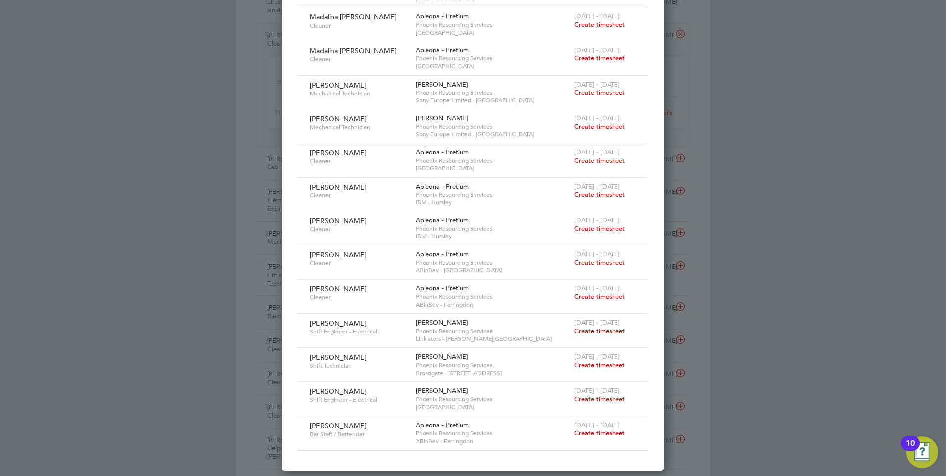
scroll to position [644, 0]
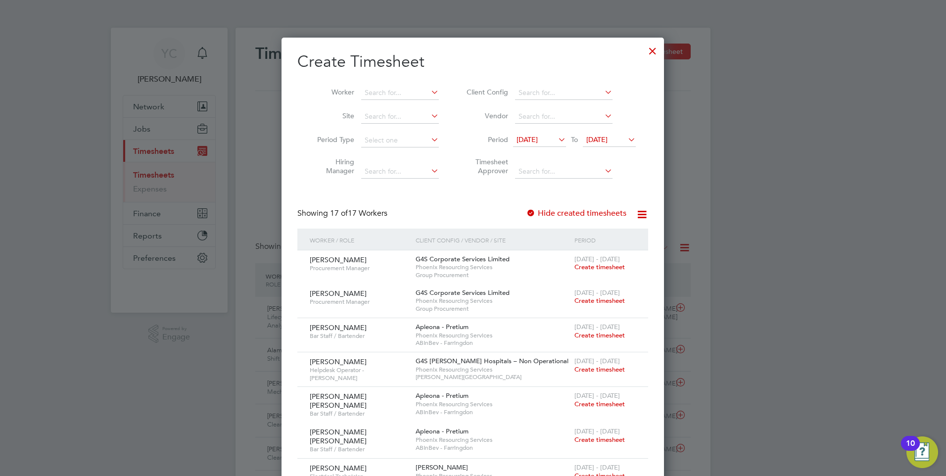
drag, startPoint x: 477, startPoint y: 194, endPoint x: 442, endPoint y: 198, distance: 34.9
click at [561, 170] on input at bounding box center [564, 172] width 98 height 14
click at [457, 178] on li "Timesheet Approver" at bounding box center [549, 167] width 197 height 31
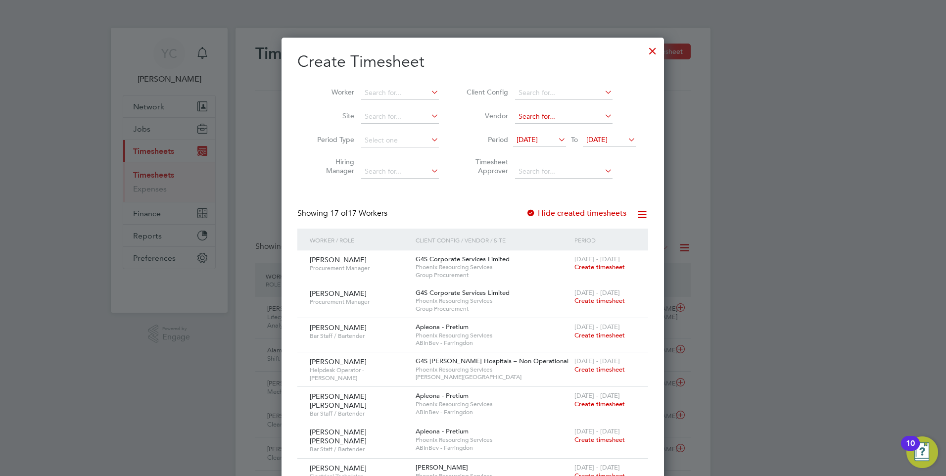
click at [551, 118] on input at bounding box center [564, 117] width 98 height 14
click at [564, 129] on li "Phoenix Resourcing Services" at bounding box center [564, 129] width 99 height 13
type input "Phoenix Resourcing Services"
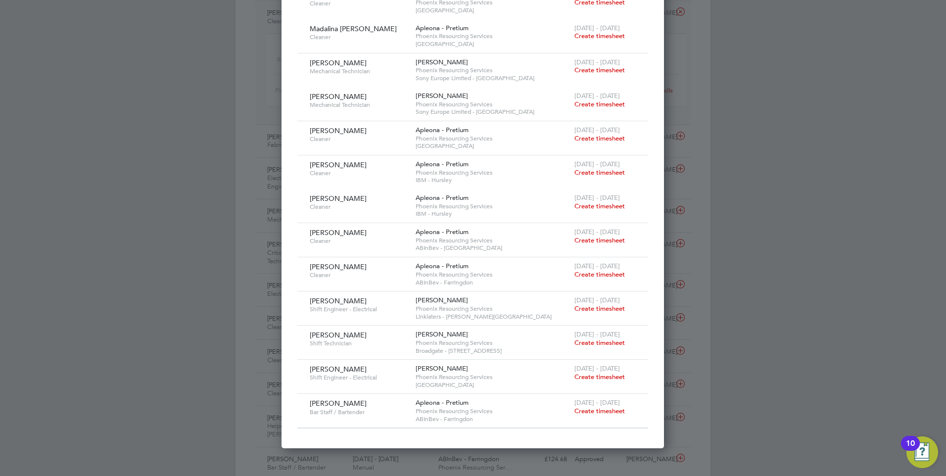
click at [217, 302] on div at bounding box center [473, 238] width 946 height 476
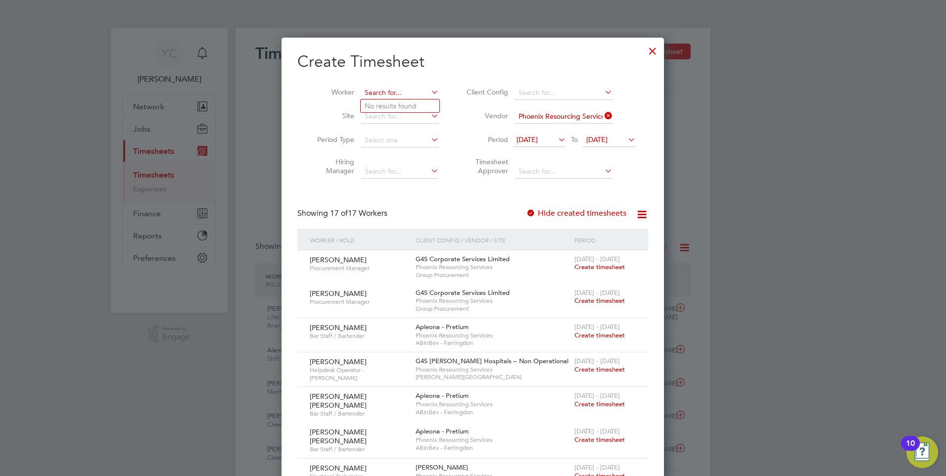
click at [380, 91] on input at bounding box center [400, 93] width 78 height 14
paste input "Stbrow"
click at [412, 104] on li "[PERSON_NAME]" at bounding box center [400, 105] width 79 height 13
type input "[PERSON_NAME]"
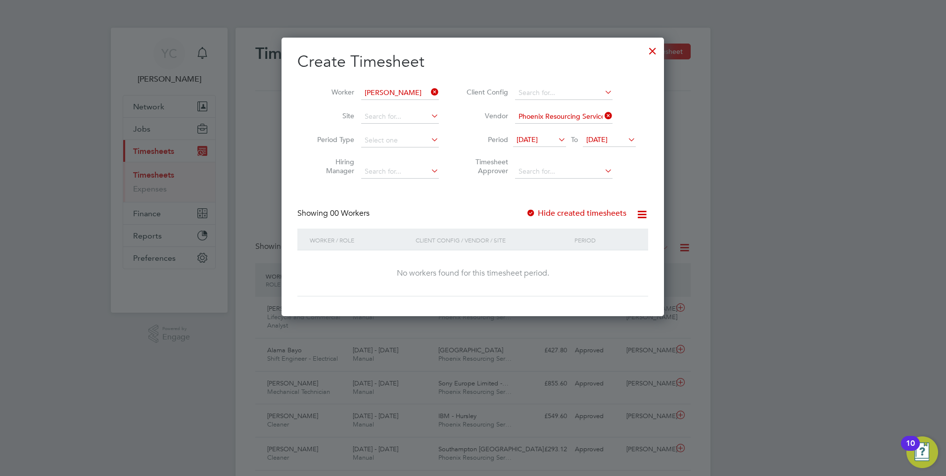
click at [496, 271] on div "No workers found for this timesheet period." at bounding box center [472, 273] width 331 height 10
click at [538, 137] on span "[DATE]" at bounding box center [527, 139] width 21 height 9
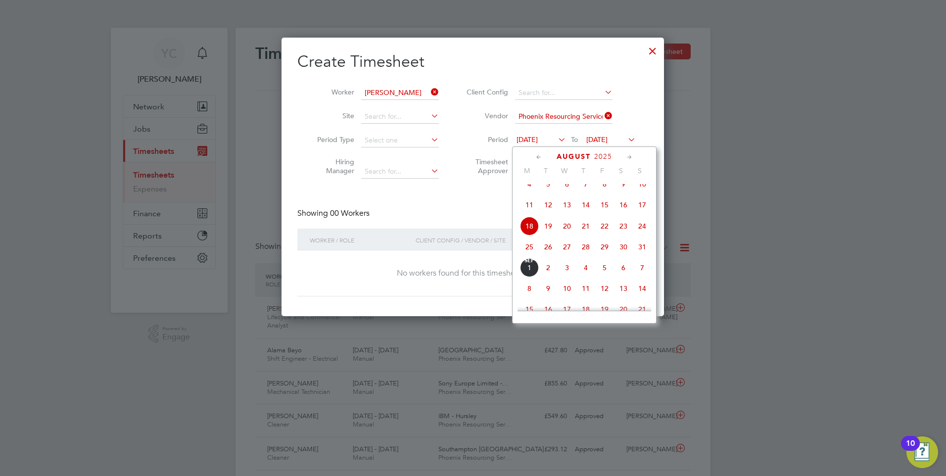
click at [532, 251] on span "25" at bounding box center [529, 247] width 19 height 19
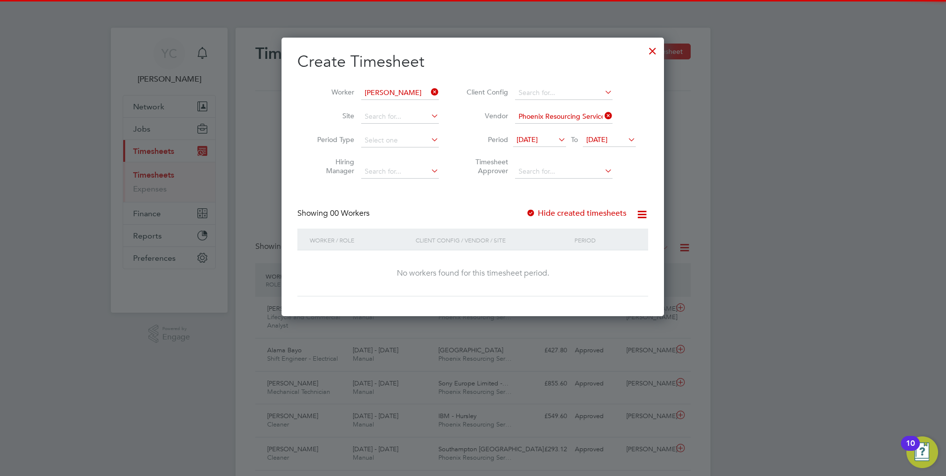
drag, startPoint x: 617, startPoint y: 132, endPoint x: 617, endPoint y: 141, distance: 8.4
click at [617, 133] on li "Period 25 Aug 2025 To 25 Aug 2025" at bounding box center [549, 141] width 197 height 24
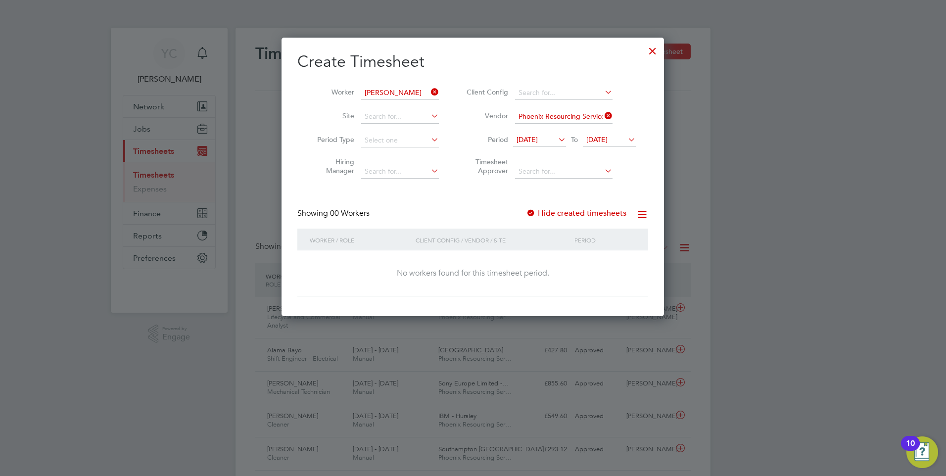
click at [608, 141] on span "[DATE]" at bounding box center [597, 139] width 21 height 9
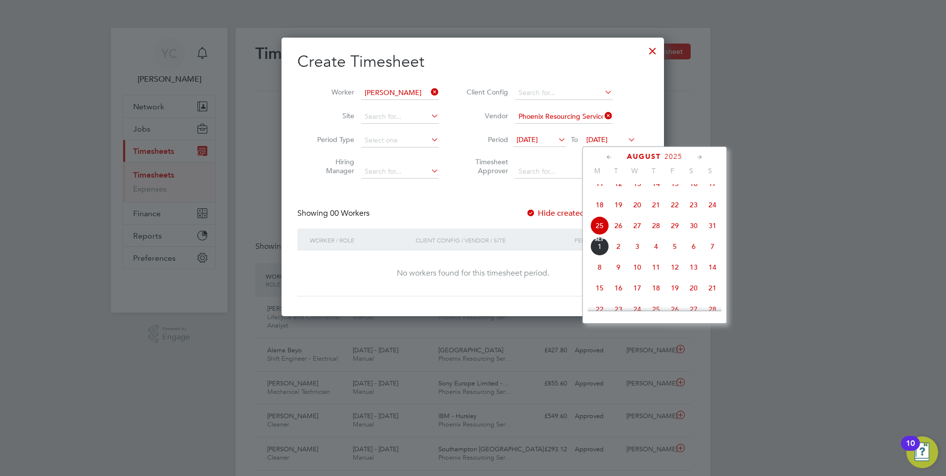
click at [715, 235] on span "31" at bounding box center [712, 225] width 19 height 19
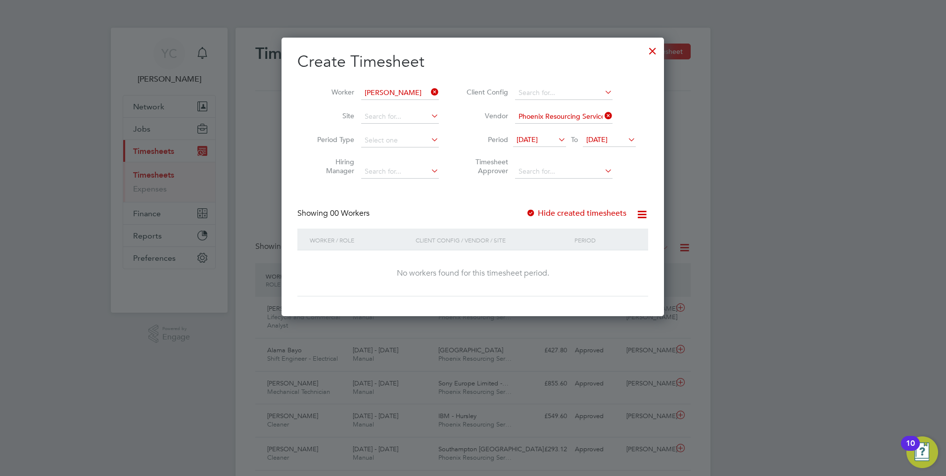
drag, startPoint x: 514, startPoint y: 272, endPoint x: 518, endPoint y: 248, distance: 24.1
click at [514, 271] on div "No workers found for this timesheet period." at bounding box center [472, 273] width 331 height 10
click at [533, 209] on div at bounding box center [531, 214] width 10 height 10
click at [533, 213] on div at bounding box center [531, 214] width 10 height 10
drag, startPoint x: 737, startPoint y: 107, endPoint x: 736, endPoint y: 114, distance: 6.5
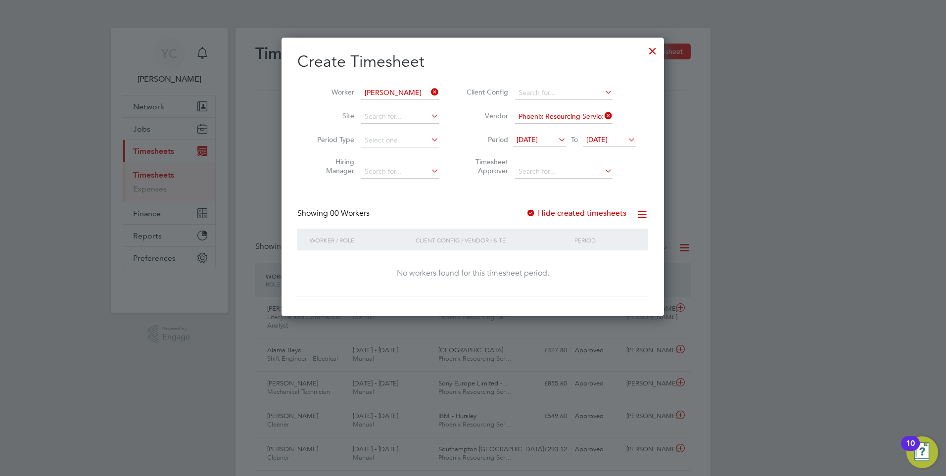
click at [738, 107] on div at bounding box center [473, 238] width 946 height 476
click at [655, 50] on div at bounding box center [653, 49] width 18 height 18
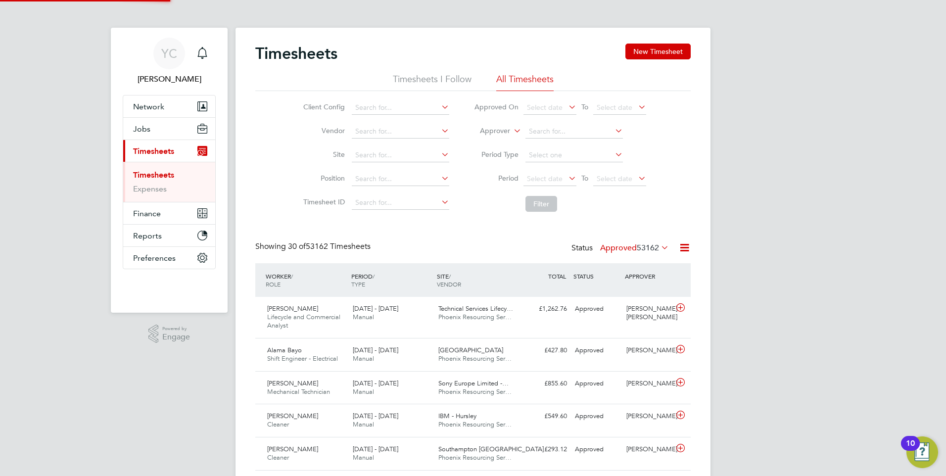
click at [285, 185] on div "Client Config Vendor Site Position Timesheet ID Approved On Select date To Sele…" at bounding box center [473, 154] width 436 height 126
click at [150, 127] on button "Jobs" at bounding box center [169, 129] width 92 height 22
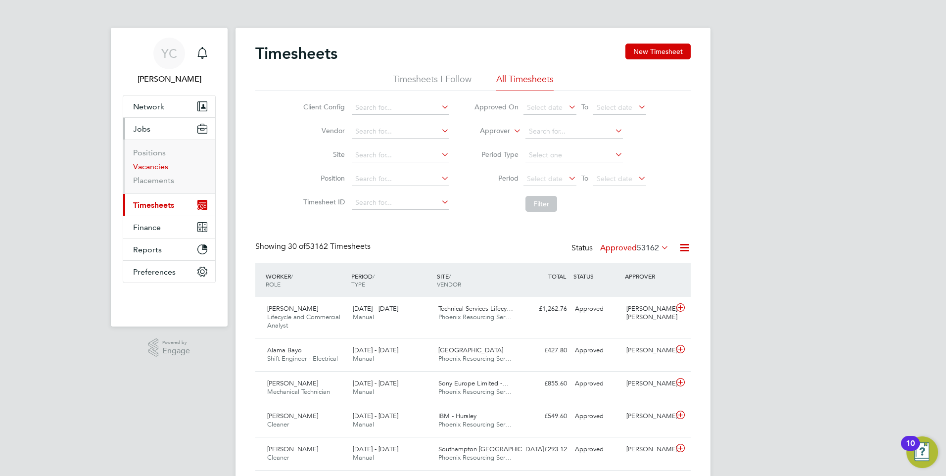
click at [148, 164] on link "Vacancies" at bounding box center [150, 166] width 35 height 9
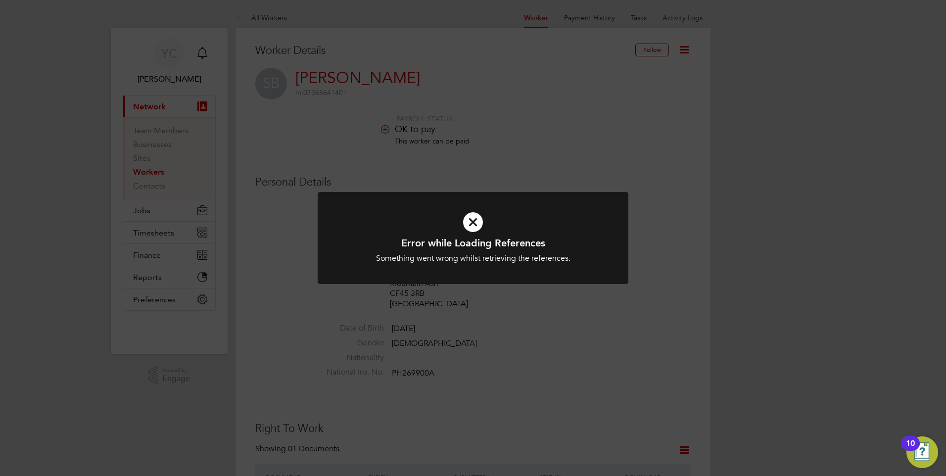
click at [675, 270] on div "Error while Loading References Something went wrong whilst retrieving the refer…" at bounding box center [473, 238] width 946 height 476
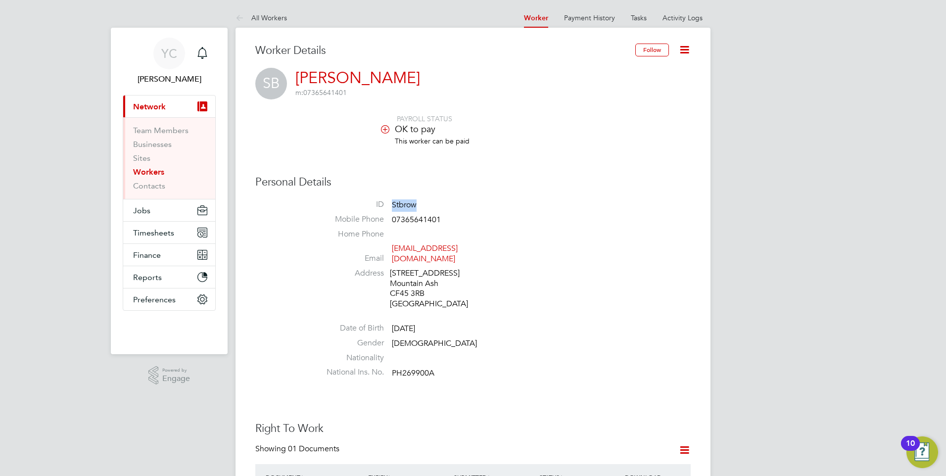
drag, startPoint x: 416, startPoint y: 203, endPoint x: 394, endPoint y: 203, distance: 22.8
click at [394, 203] on span "Stbrow" at bounding box center [404, 205] width 25 height 10
copy span "Stbrow"
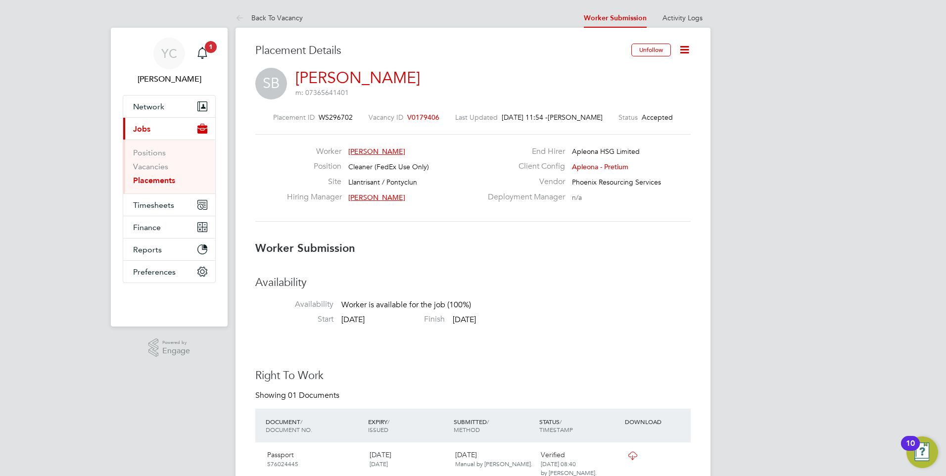
click at [684, 48] on icon at bounding box center [685, 50] width 12 height 12
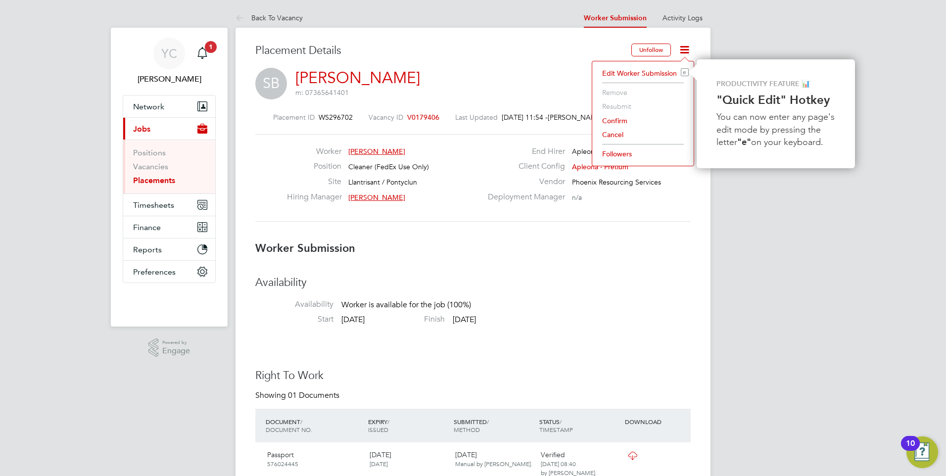
click at [622, 120] on li "Confirm" at bounding box center [643, 121] width 92 height 14
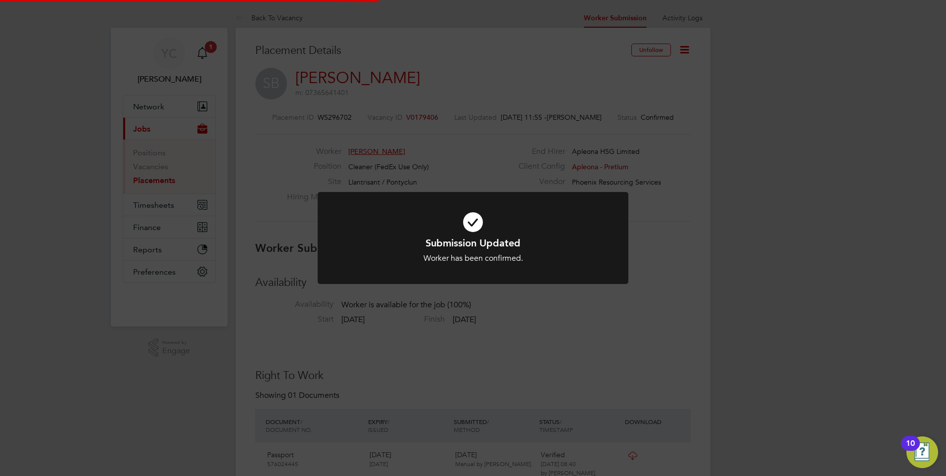
scroll to position [5, 5]
click at [739, 335] on div "Submission Updated Worker has been confirmed. Cancel Okay" at bounding box center [473, 238] width 946 height 476
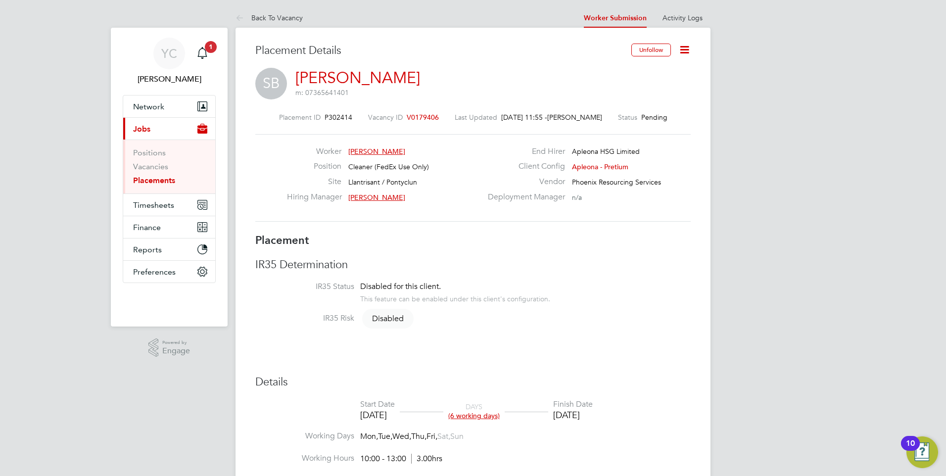
click at [685, 44] on icon at bounding box center [685, 50] width 12 height 12
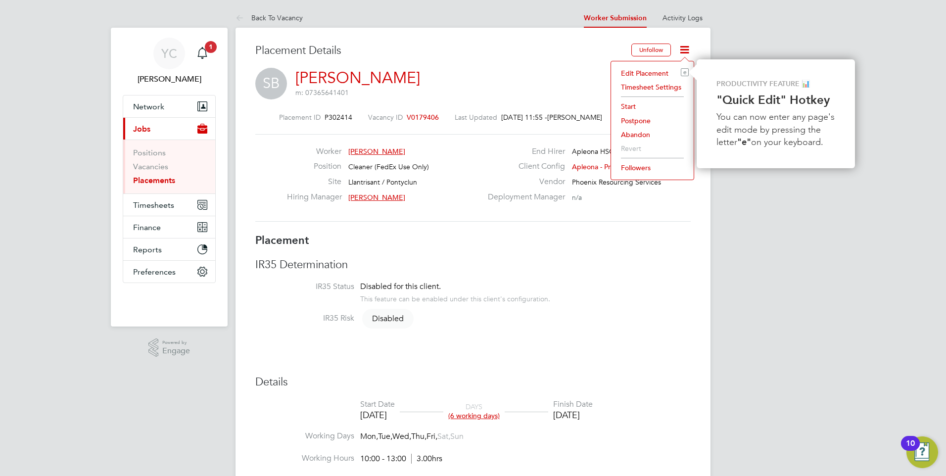
click at [626, 106] on li "Start" at bounding box center [652, 106] width 73 height 14
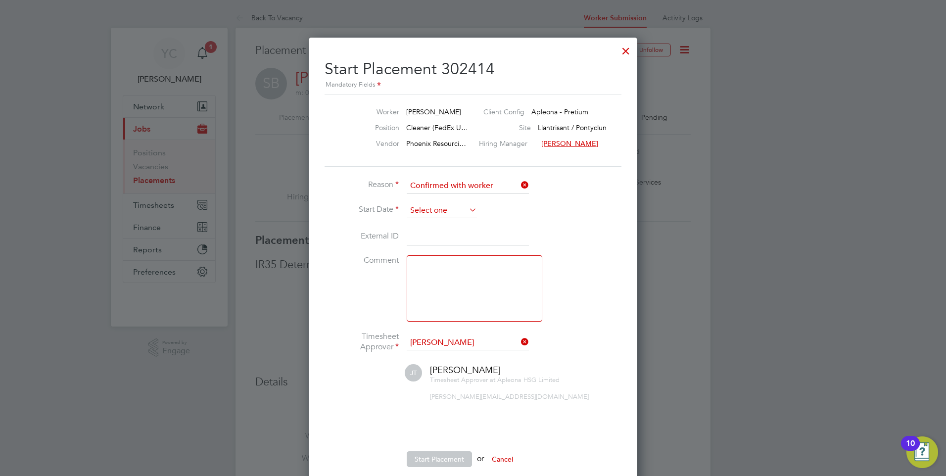
click at [464, 210] on input at bounding box center [442, 210] width 70 height 15
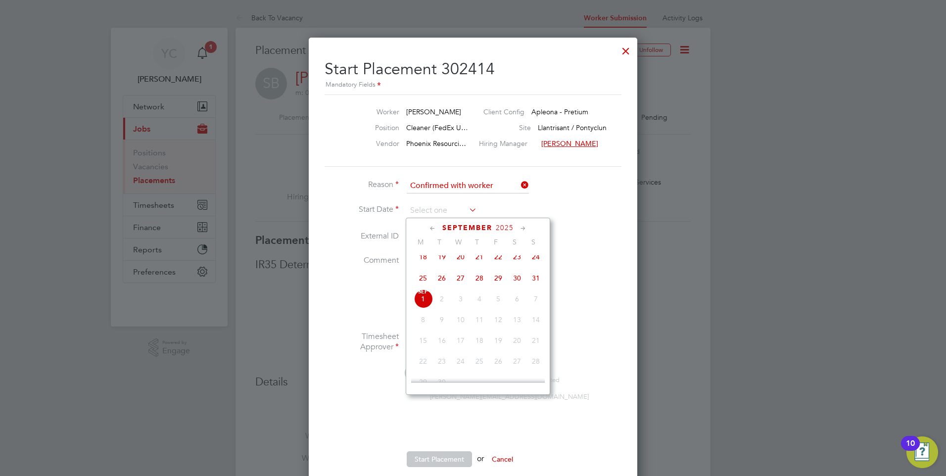
click at [499, 284] on span "29" at bounding box center [498, 278] width 19 height 19
type input "[DATE]"
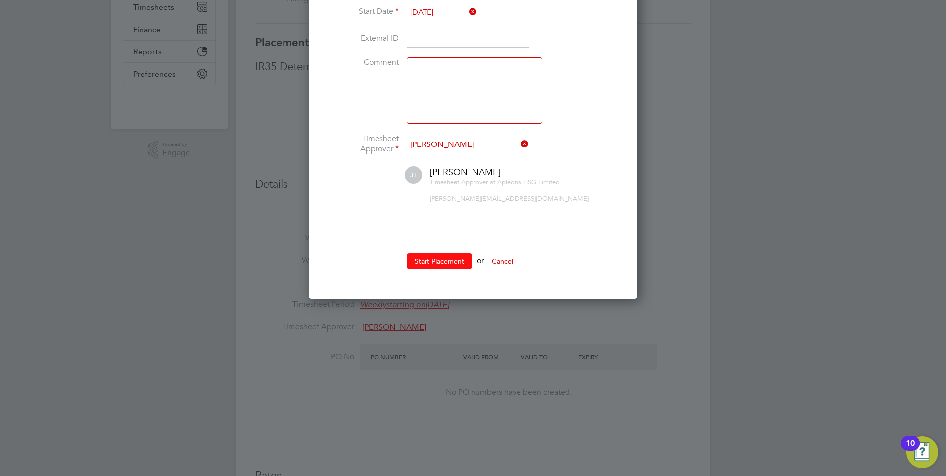
click at [443, 258] on button "Start Placement" at bounding box center [439, 261] width 65 height 16
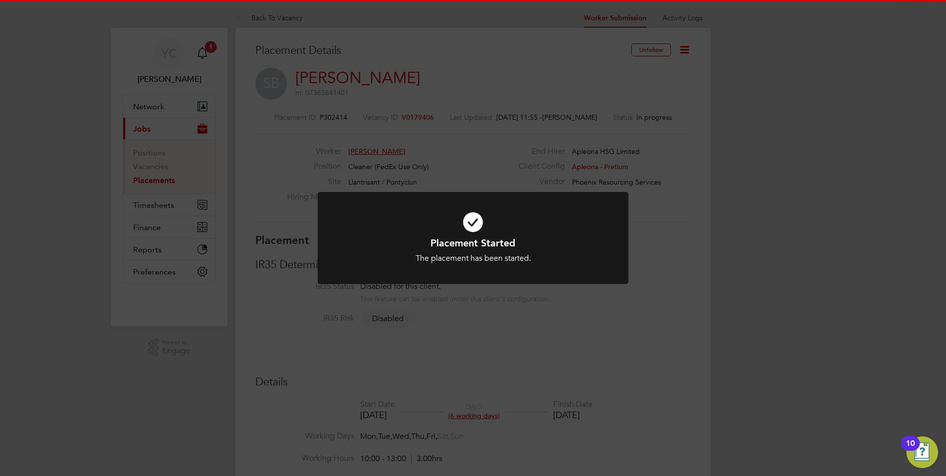
click at [833, 304] on div "Placement Started The placement has been started. Cancel Okay" at bounding box center [473, 238] width 946 height 476
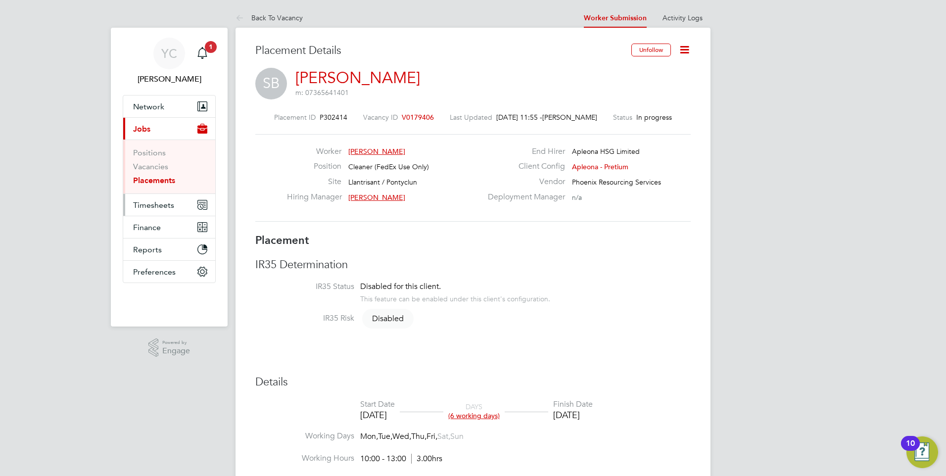
click at [149, 206] on span "Timesheets" at bounding box center [153, 204] width 41 height 9
click at [142, 206] on span "Timesheets" at bounding box center [153, 204] width 41 height 9
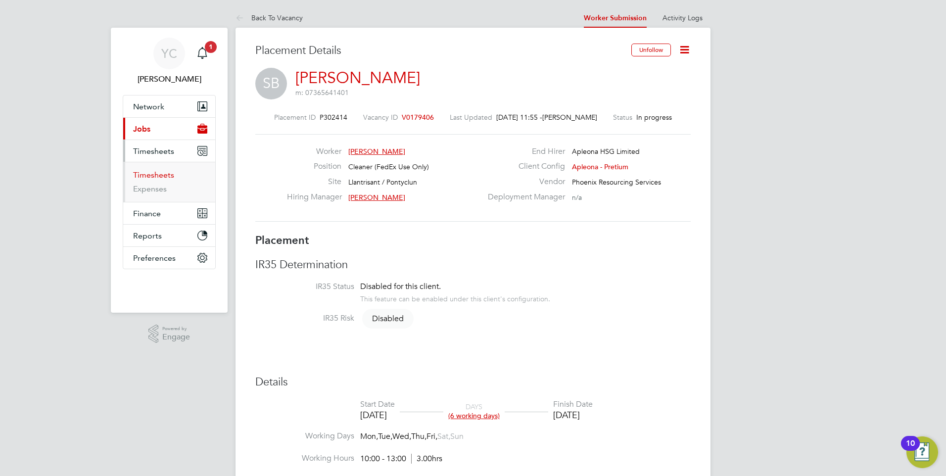
click at [149, 174] on link "Timesheets" at bounding box center [153, 174] width 41 height 9
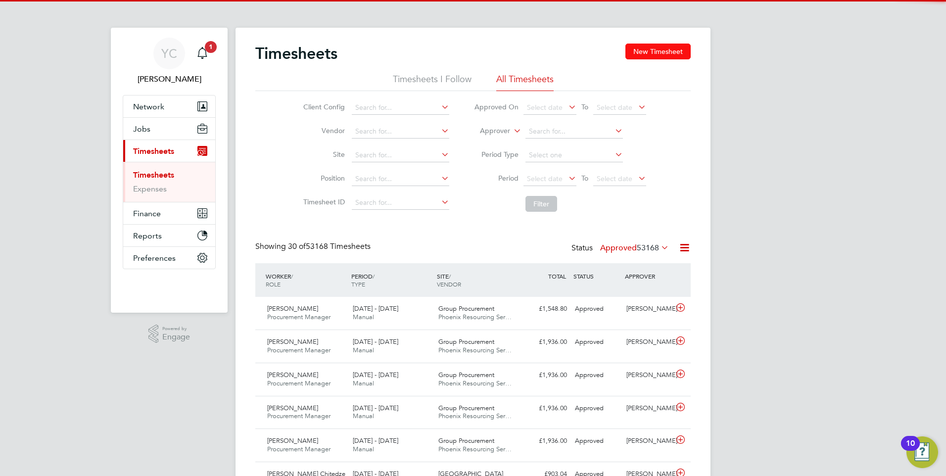
click at [665, 52] on button "New Timesheet" at bounding box center [658, 52] width 65 height 16
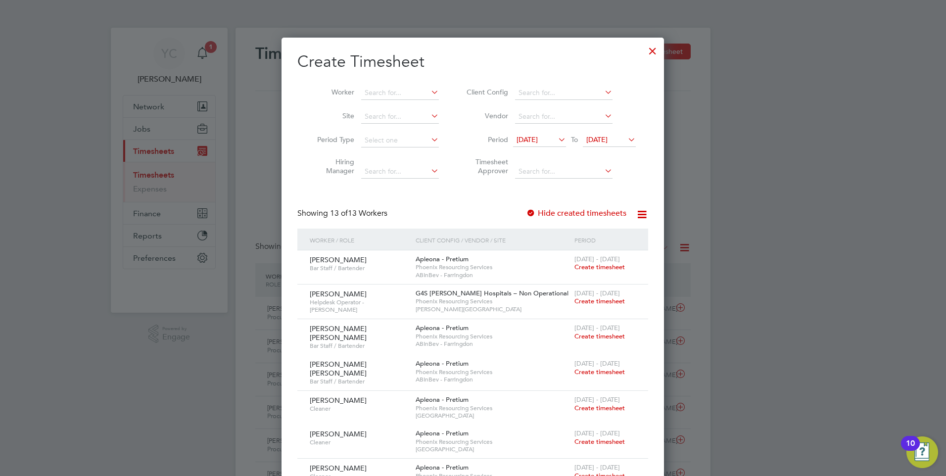
click at [383, 101] on li "Worker" at bounding box center [375, 93] width 154 height 24
click at [384, 92] on input at bounding box center [400, 93] width 78 height 14
paste input "26th 19:00 to 23:00 27th 19:00 to 23:00 28th 19:00 to 23:00 29th 19:00 to 23:00"
drag, startPoint x: 425, startPoint y: 91, endPoint x: 339, endPoint y: 92, distance: 86.1
click at [339, 92] on li "Worker 26th 19:00 to 23:00 27th 19:00 to 23:00 28th 19:00 to 23:00 29th 19:00 t…" at bounding box center [375, 93] width 154 height 24
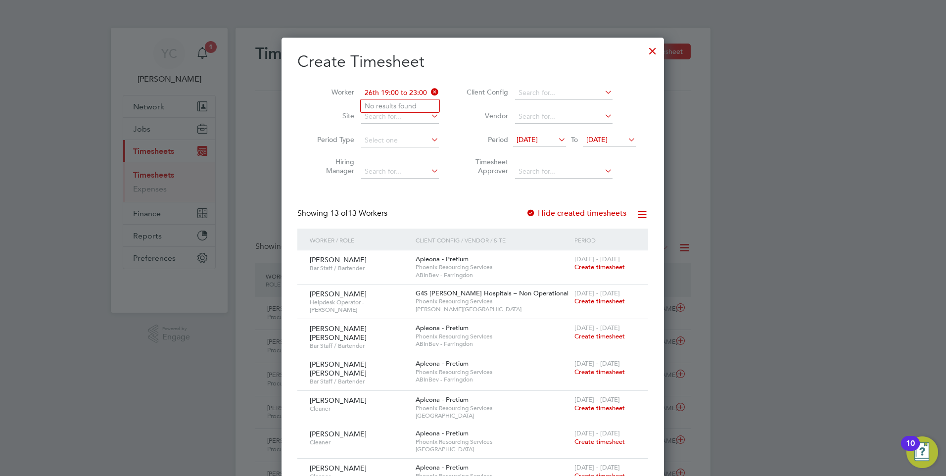
type input "3:00"
drag, startPoint x: 405, startPoint y: 92, endPoint x: 330, endPoint y: 93, distance: 74.8
click at [330, 93] on li "Worker 3:00" at bounding box center [375, 93] width 154 height 24
click at [380, 103] on li "[PERSON_NAME]" at bounding box center [400, 105] width 79 height 13
type input "[PERSON_NAME]"
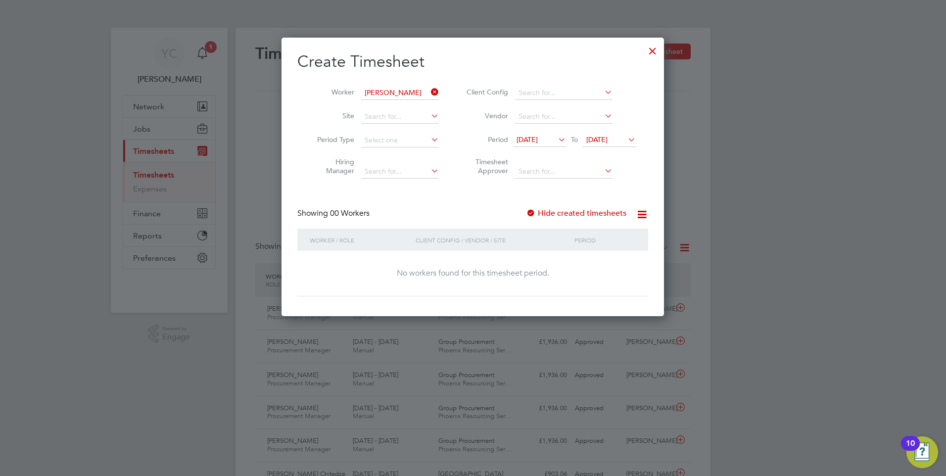
click at [526, 209] on div "Showing 00 Workers Hide created timesheets" at bounding box center [473, 218] width 351 height 20
click at [533, 212] on div at bounding box center [531, 214] width 10 height 10
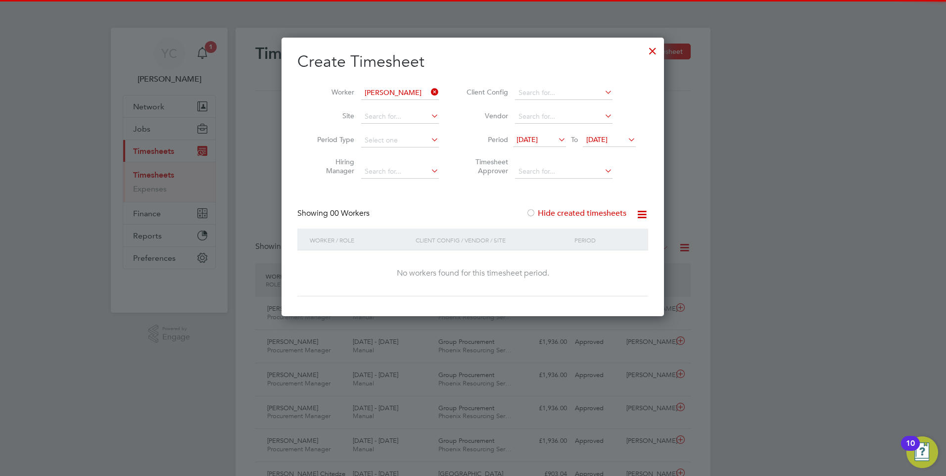
click at [533, 212] on div at bounding box center [531, 214] width 10 height 10
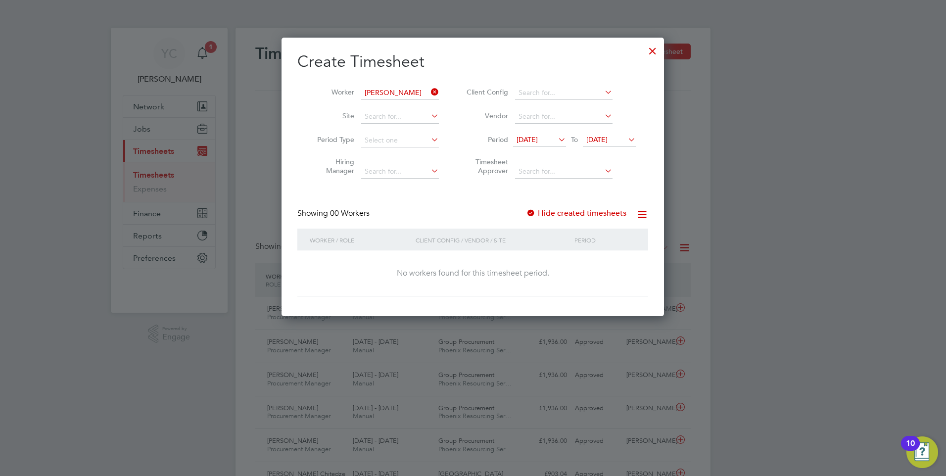
click at [537, 135] on span "[DATE]" at bounding box center [527, 139] width 21 height 9
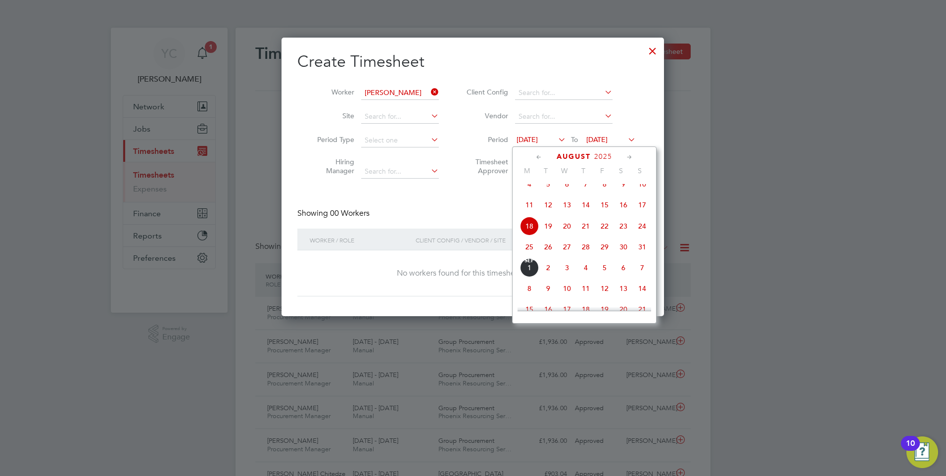
click at [527, 251] on span "25" at bounding box center [529, 247] width 19 height 19
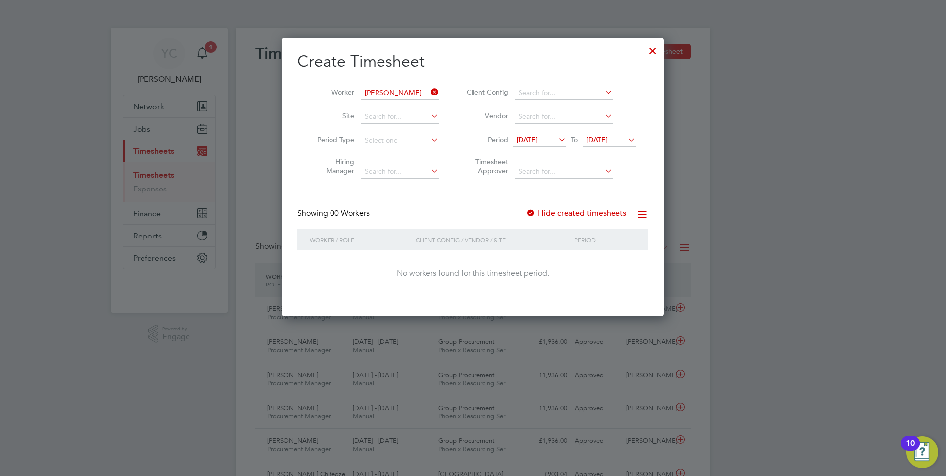
click at [608, 136] on span "[DATE]" at bounding box center [597, 139] width 21 height 9
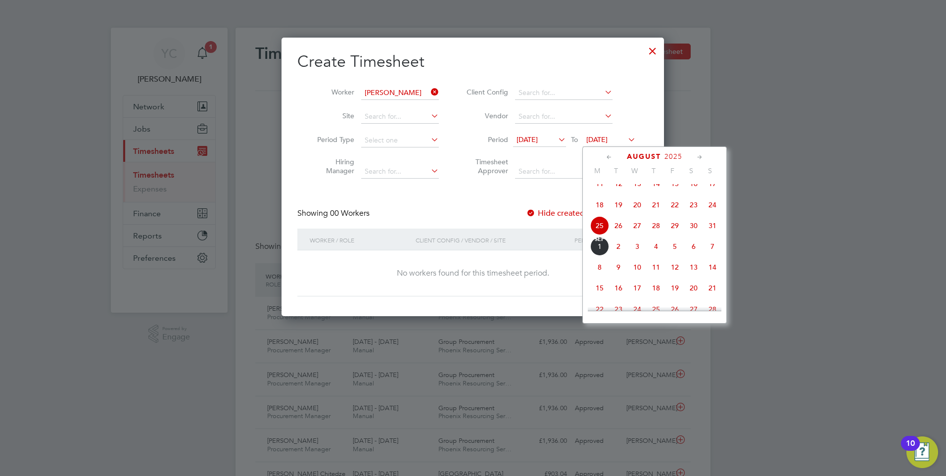
click at [711, 235] on span "31" at bounding box center [712, 225] width 19 height 19
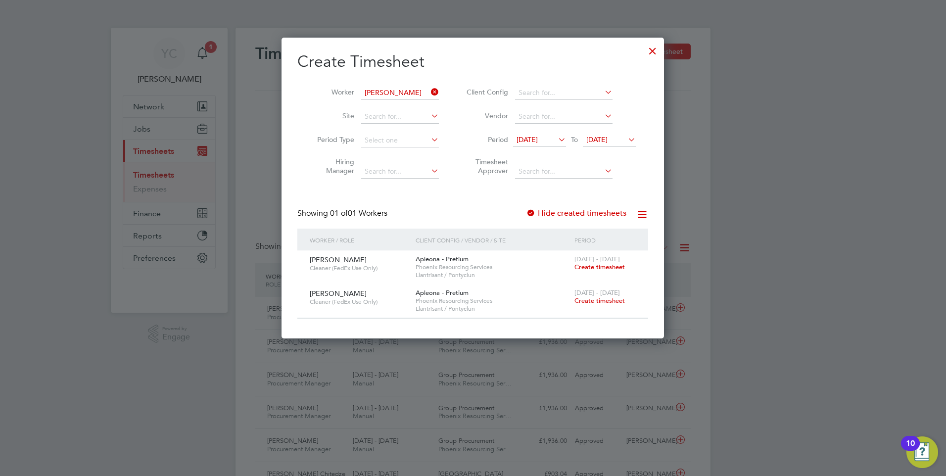
click at [601, 267] on span "Create timesheet" at bounding box center [600, 267] width 50 height 8
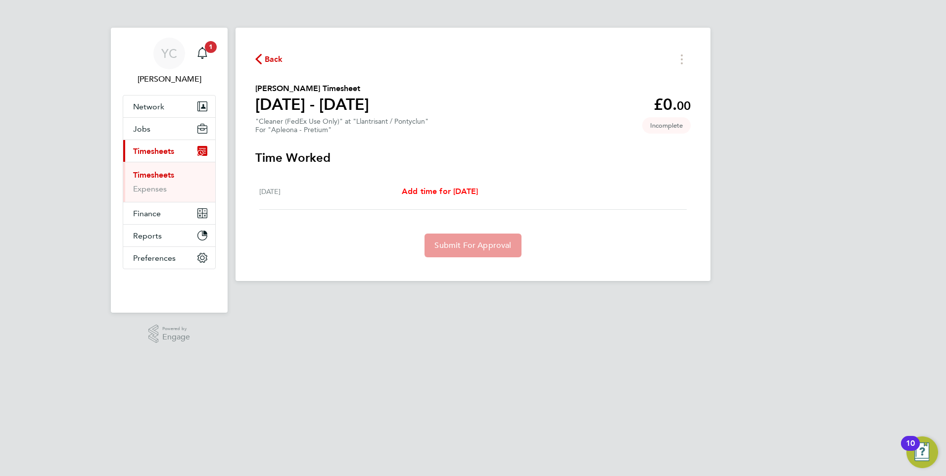
click at [461, 189] on span "Add time for [DATE]" at bounding box center [440, 191] width 76 height 9
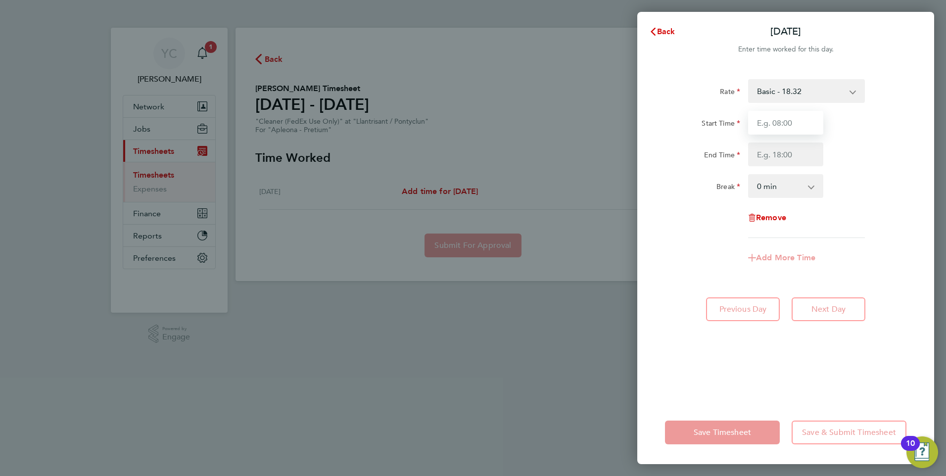
click at [793, 127] on input "Start Time" at bounding box center [785, 123] width 75 height 24
type input "10:00"
select select "15"
click at [795, 162] on input "End Time" at bounding box center [785, 155] width 75 height 24
type input "13:00"
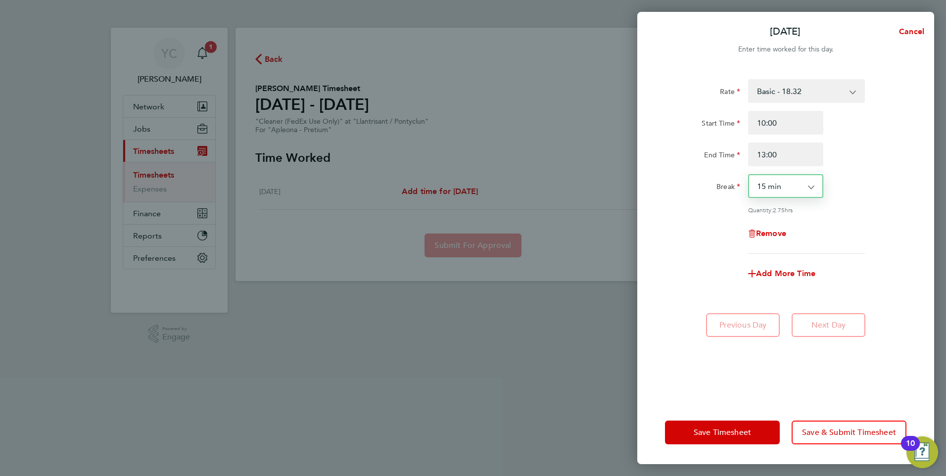
click at [802, 188] on select "0 min 15 min 30 min 45 min 60 min 75 min 90 min" at bounding box center [779, 186] width 61 height 22
select select "0"
click at [749, 175] on select "0 min 15 min 30 min 45 min 60 min 75 min 90 min" at bounding box center [779, 186] width 61 height 22
click at [865, 214] on div "Rate Basic - 18.32 Start Time 10:00 End Time 13:00 Break 0 min 15 min 30 min 45…" at bounding box center [786, 166] width 242 height 175
click at [849, 434] on span "Save & Submit Timesheet" at bounding box center [849, 433] width 94 height 10
